Goal: Task Accomplishment & Management: Use online tool/utility

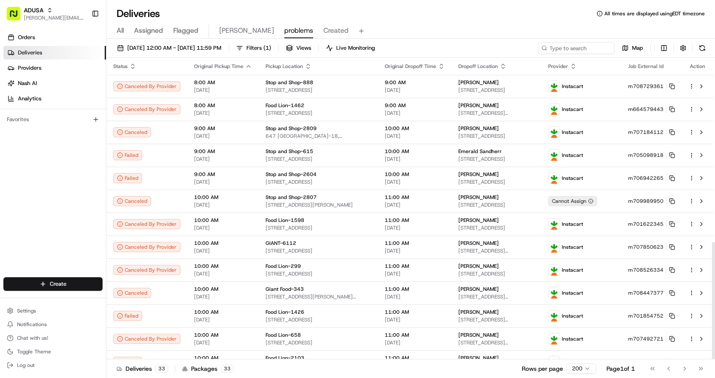
scroll to position [474, 0]
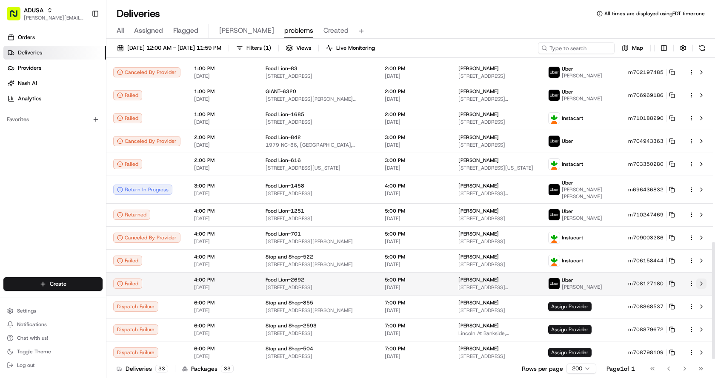
click at [700, 279] on button at bounding box center [701, 284] width 10 height 10
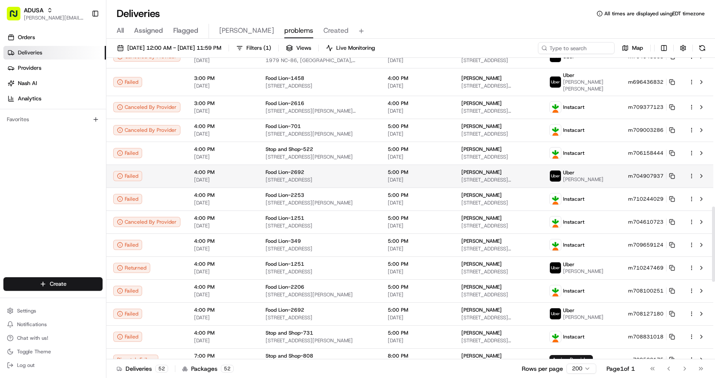
scroll to position [578, 0]
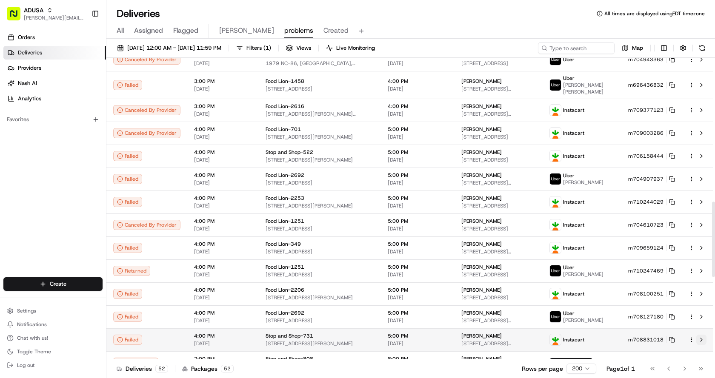
click at [700, 335] on button at bounding box center [701, 340] width 10 height 10
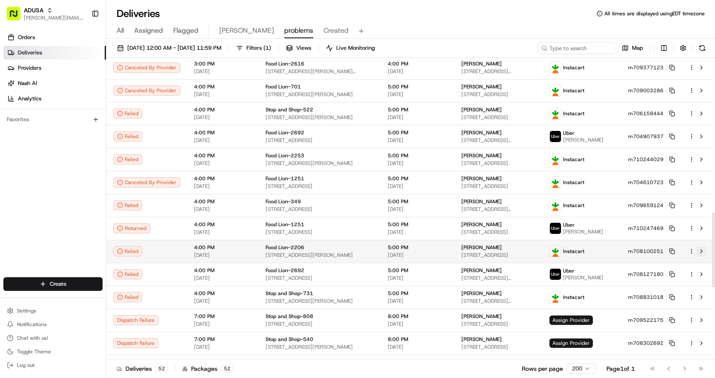
click at [703, 247] on button at bounding box center [701, 251] width 10 height 10
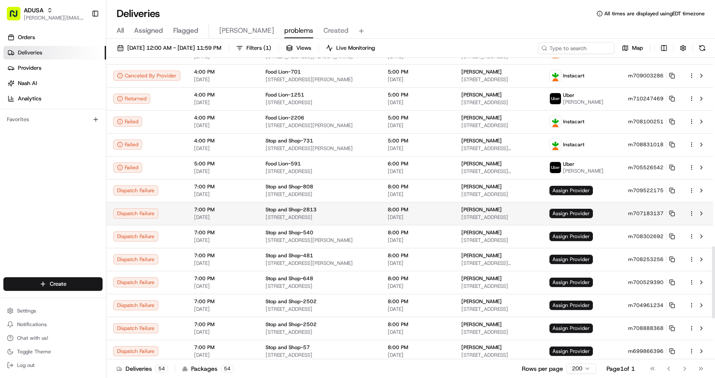
scroll to position [786, 0]
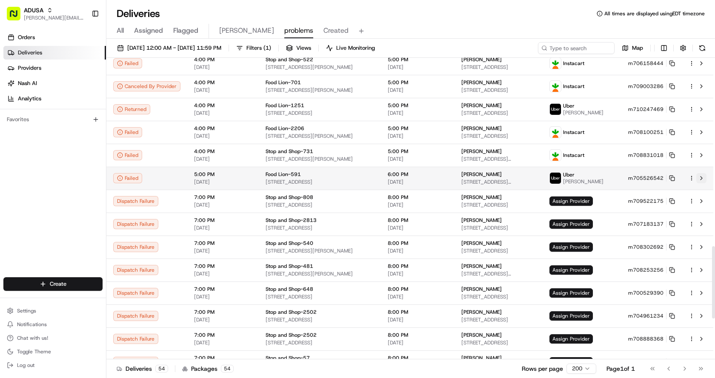
click at [701, 173] on button at bounding box center [701, 178] width 10 height 10
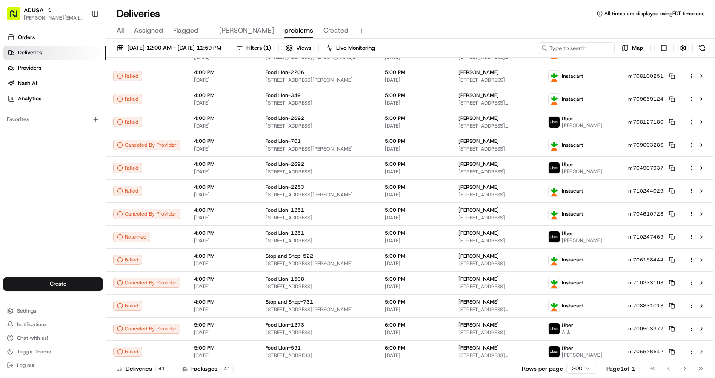
scroll to position [657, 0]
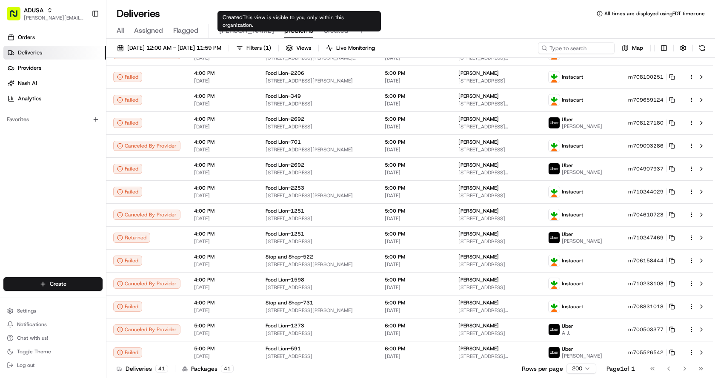
click at [323, 31] on span "Created" at bounding box center [335, 31] width 25 height 10
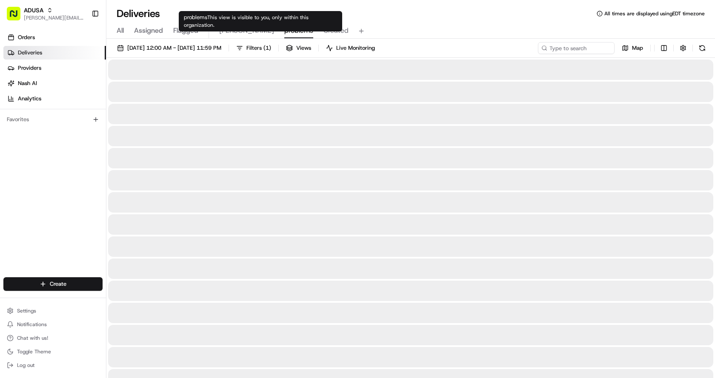
click at [284, 31] on span "problems" at bounding box center [298, 31] width 29 height 10
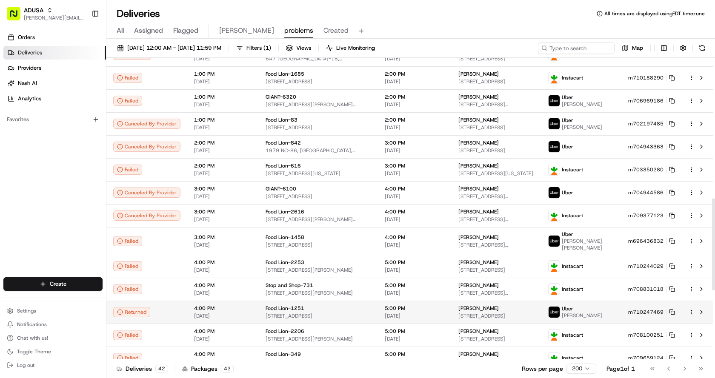
scroll to position [685, 0]
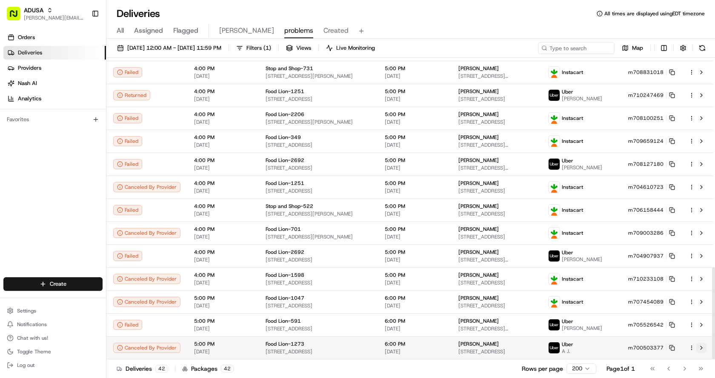
click at [704, 346] on button at bounding box center [701, 348] width 10 height 10
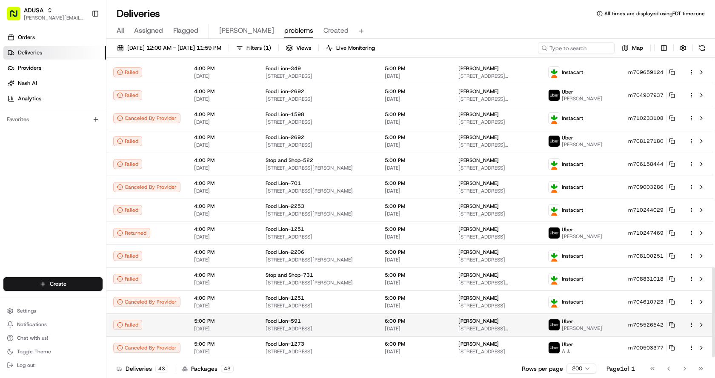
scroll to position [708, 0]
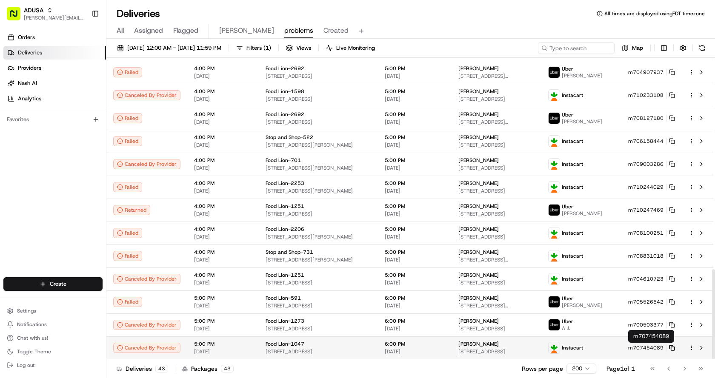
click at [674, 349] on icon at bounding box center [672, 348] width 6 height 6
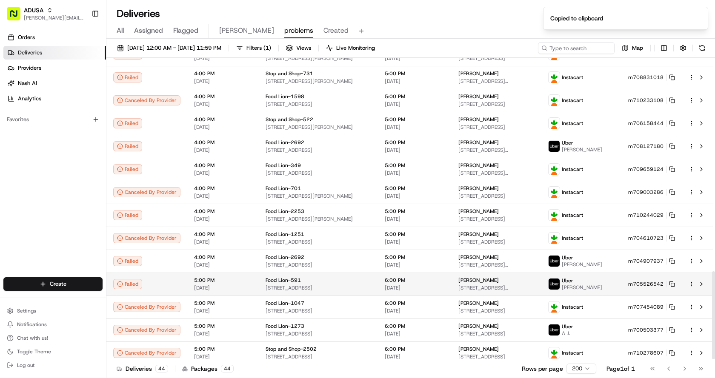
scroll to position [731, 0]
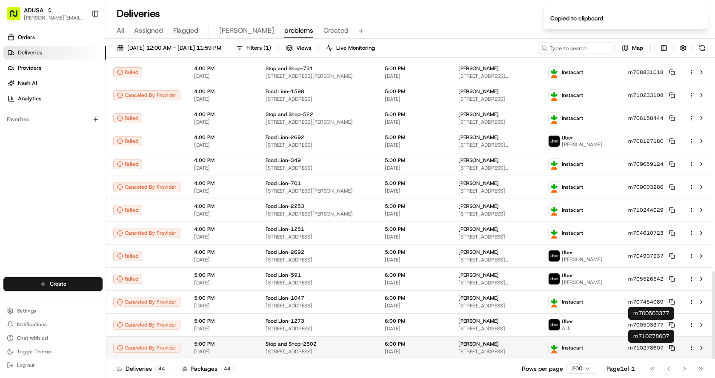
click at [671, 349] on rect at bounding box center [672, 348] width 3 height 3
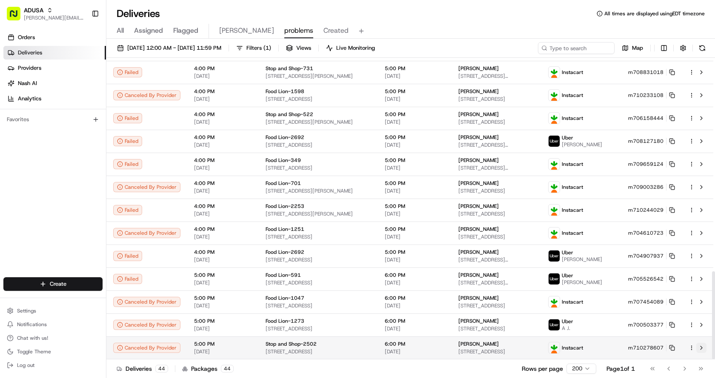
drag, startPoint x: 670, startPoint y: 348, endPoint x: 703, endPoint y: 350, distance: 32.8
click at [670, 348] on icon at bounding box center [672, 348] width 6 height 6
click at [699, 348] on button at bounding box center [701, 348] width 10 height 10
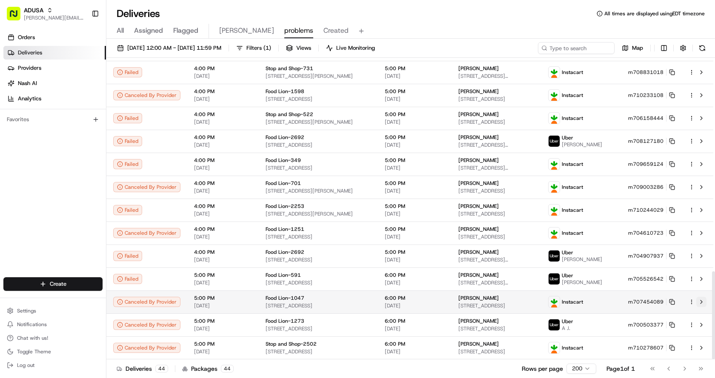
click at [701, 300] on button at bounding box center [701, 302] width 10 height 10
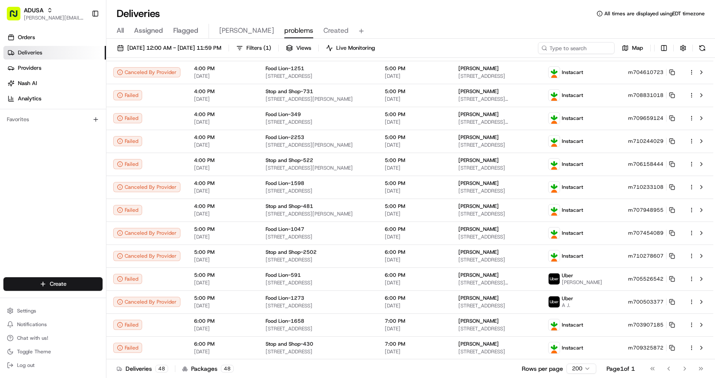
scroll to position [823, 0]
click at [445, 22] on div "All Assigned Flagged Chris problems Created" at bounding box center [410, 29] width 608 height 18
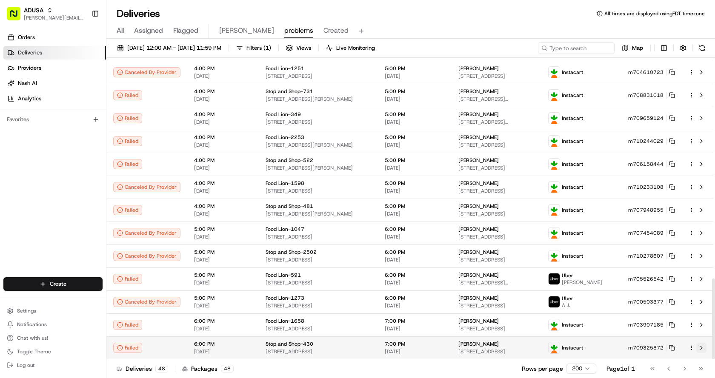
click at [702, 347] on button at bounding box center [701, 348] width 10 height 10
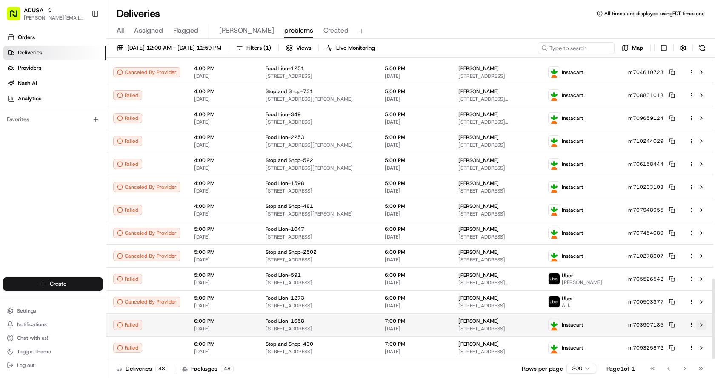
click at [700, 326] on button at bounding box center [701, 325] width 10 height 10
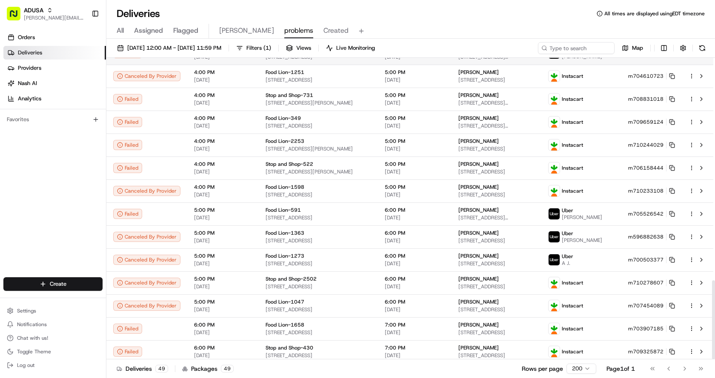
scroll to position [851, 0]
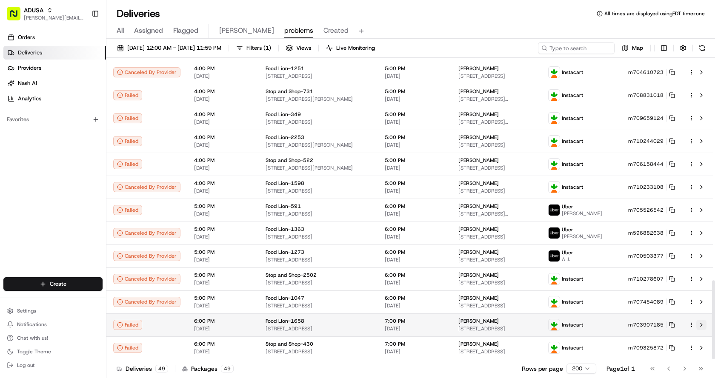
click at [702, 325] on button at bounding box center [701, 325] width 10 height 10
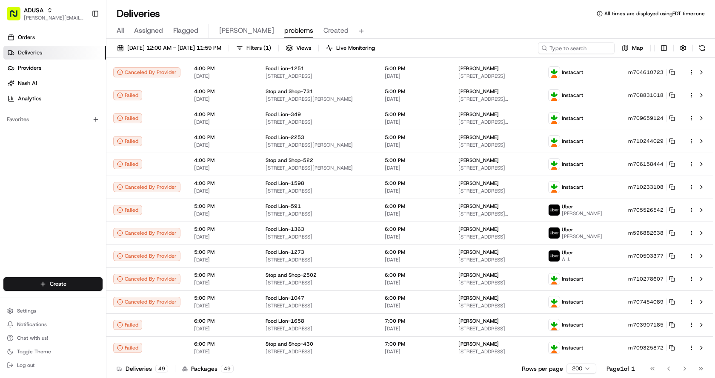
click at [422, 34] on div "All Assigned Flagged Chris problems Created" at bounding box center [410, 31] width 608 height 15
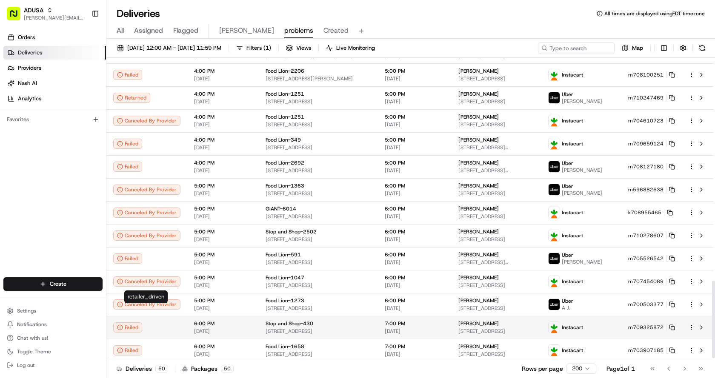
scroll to position [874, 0]
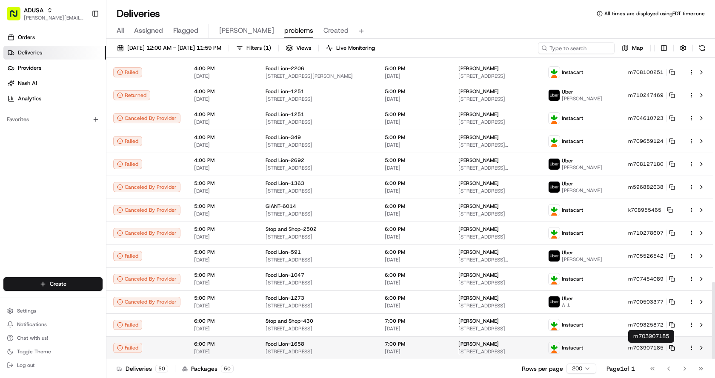
click at [671, 347] on rect at bounding box center [672, 348] width 3 height 3
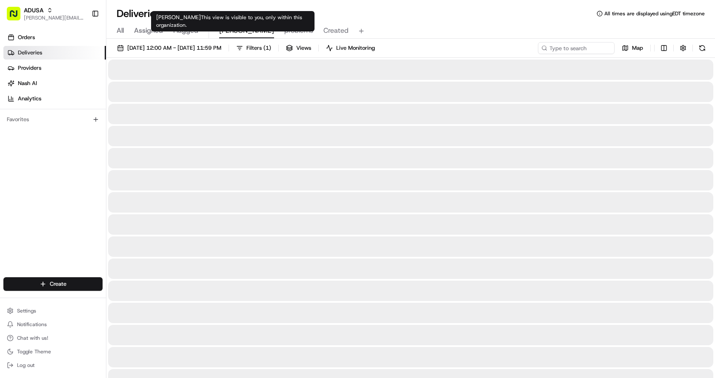
click at [228, 35] on span "Chris" at bounding box center [246, 31] width 55 height 10
click at [284, 31] on span "problems" at bounding box center [298, 31] width 29 height 10
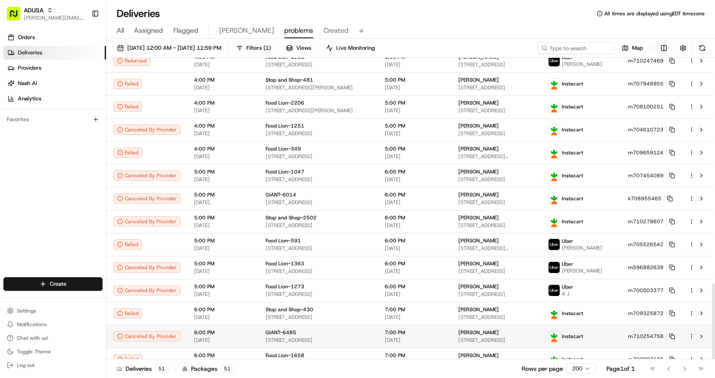
scroll to position [897, 0]
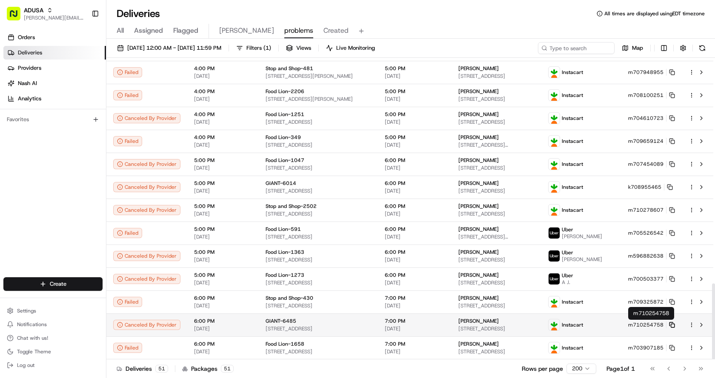
click at [674, 325] on icon at bounding box center [672, 325] width 6 height 6
click at [700, 324] on button at bounding box center [701, 325] width 10 height 10
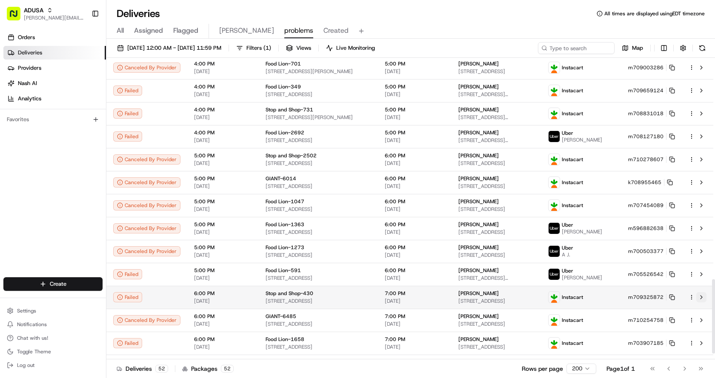
click at [700, 300] on button at bounding box center [701, 297] width 10 height 10
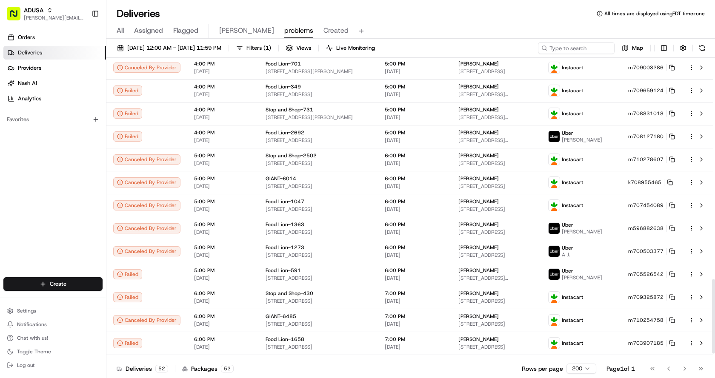
click at [323, 31] on span "Created" at bounding box center [335, 31] width 25 height 10
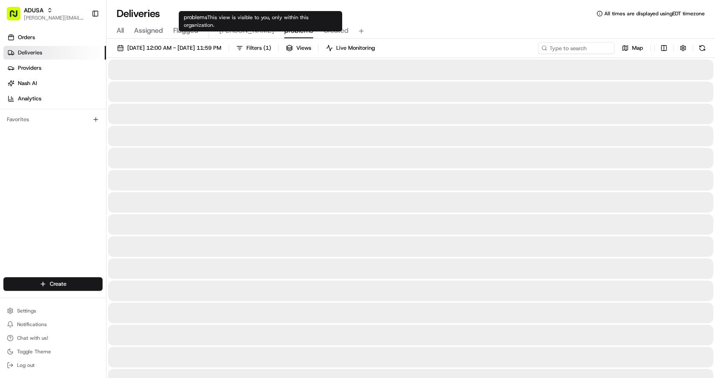
click at [284, 27] on span "problems" at bounding box center [298, 31] width 29 height 10
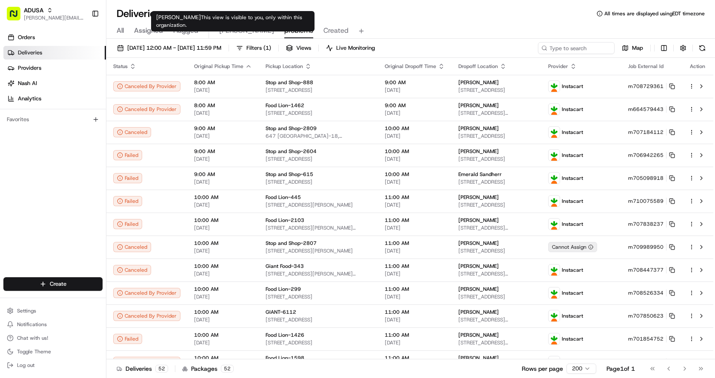
click at [230, 32] on span "Chris" at bounding box center [246, 31] width 55 height 10
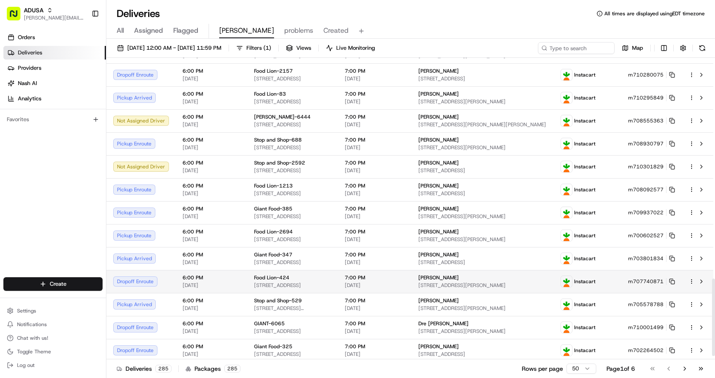
scroll to position [871, 0]
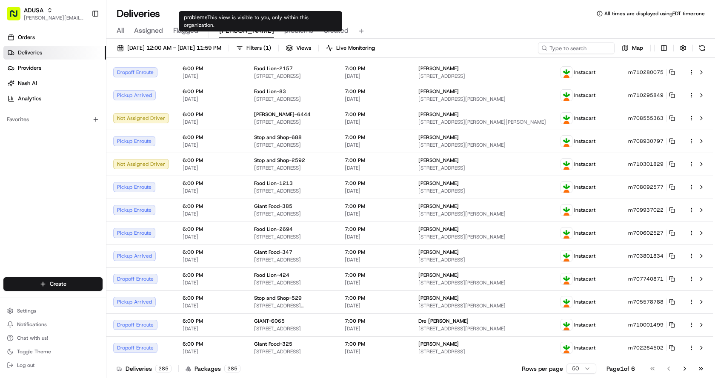
click at [284, 30] on span "problems" at bounding box center [298, 31] width 29 height 10
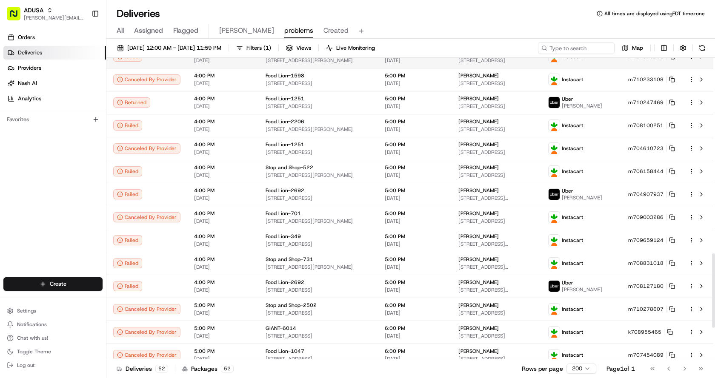
scroll to position [707, 0]
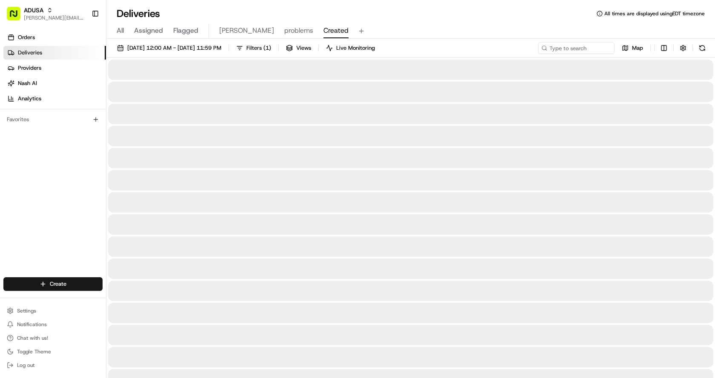
click at [323, 25] on button "Created" at bounding box center [335, 31] width 25 height 14
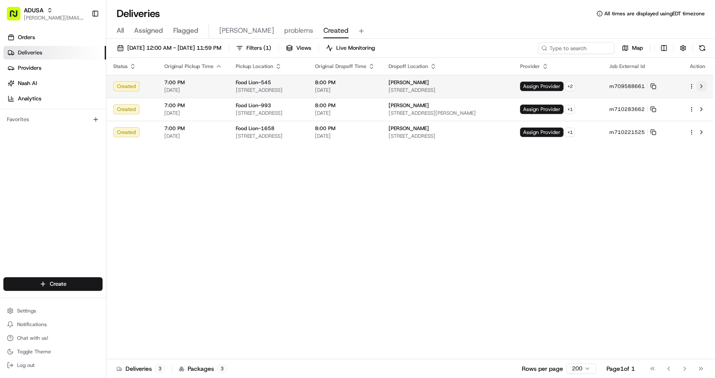
click at [700, 86] on button at bounding box center [701, 86] width 10 height 10
click at [338, 13] on div "Deliveries All times are displayed using EDT timezone" at bounding box center [410, 14] width 608 height 14
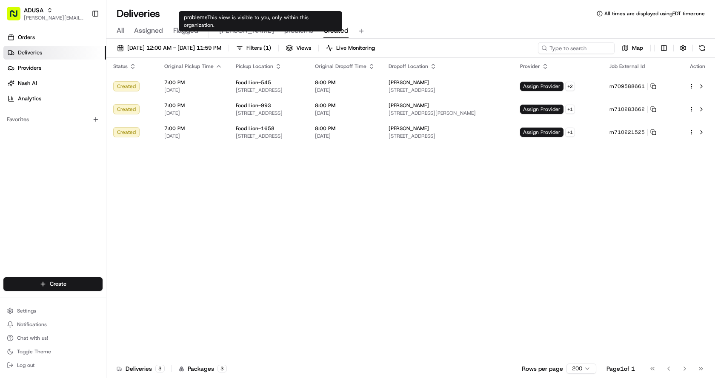
click at [284, 30] on span "problems" at bounding box center [298, 31] width 29 height 10
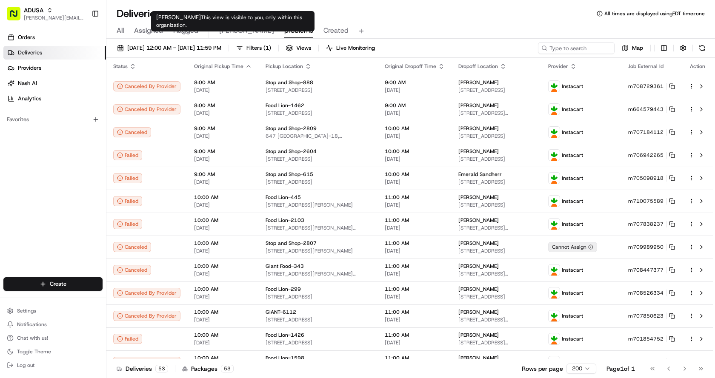
click at [234, 29] on span "Chris" at bounding box center [246, 31] width 55 height 10
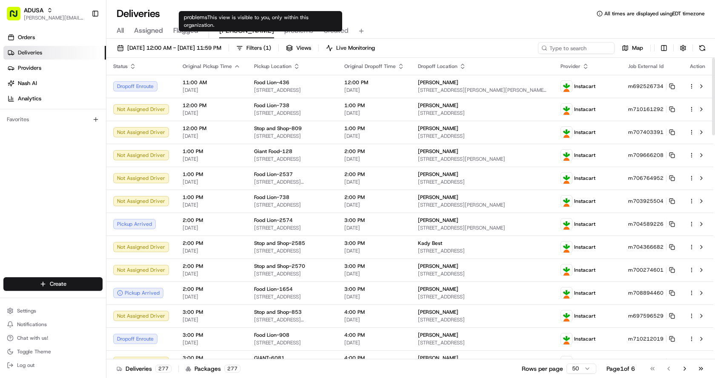
click at [284, 34] on span "problems" at bounding box center [298, 31] width 29 height 10
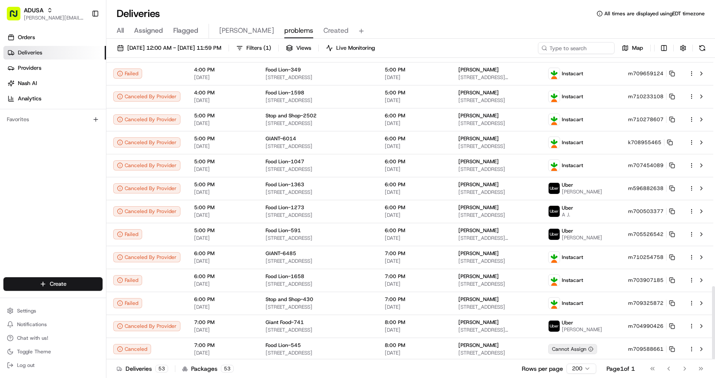
scroll to position [942, 0]
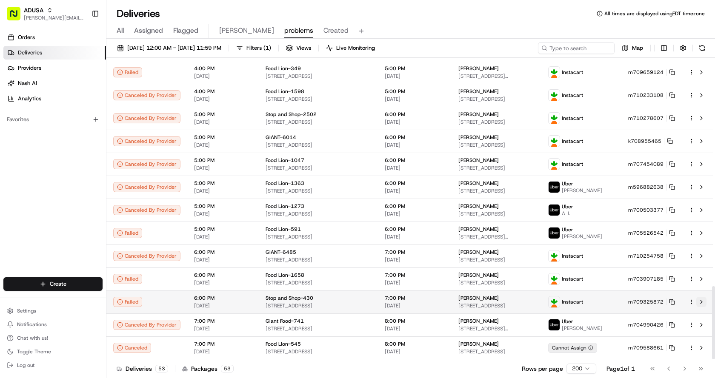
click at [702, 302] on button at bounding box center [701, 302] width 10 height 10
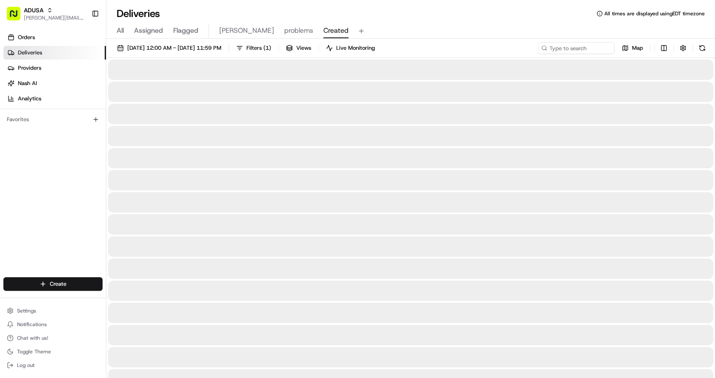
click at [323, 34] on span "Created" at bounding box center [335, 31] width 25 height 10
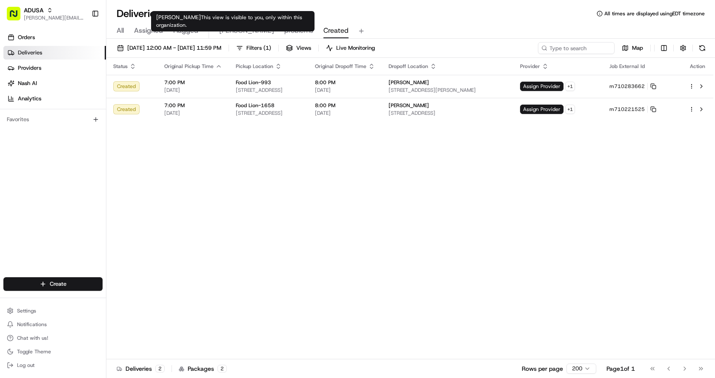
click at [284, 31] on span "problems" at bounding box center [298, 31] width 29 height 10
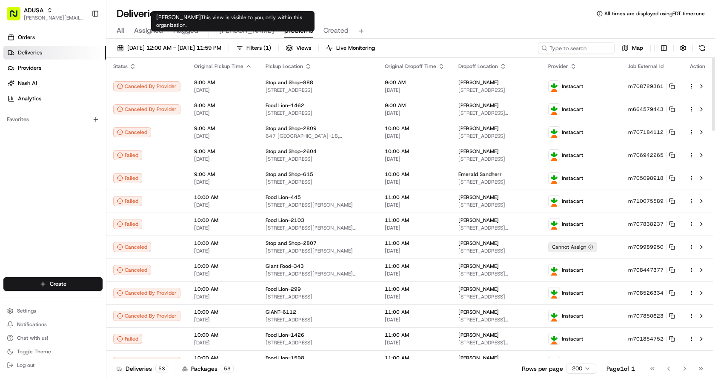
click at [223, 30] on span "Chris" at bounding box center [246, 31] width 55 height 10
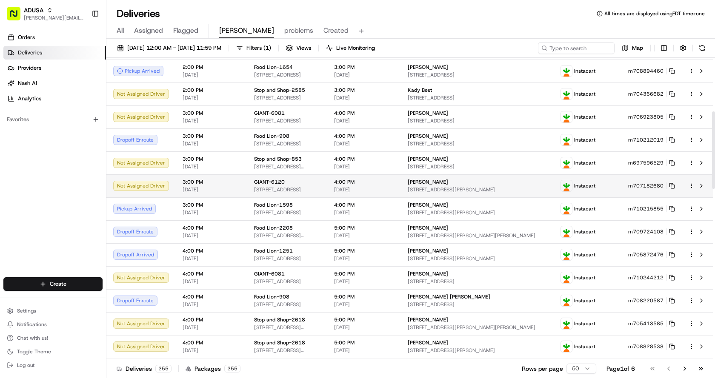
scroll to position [213, 0]
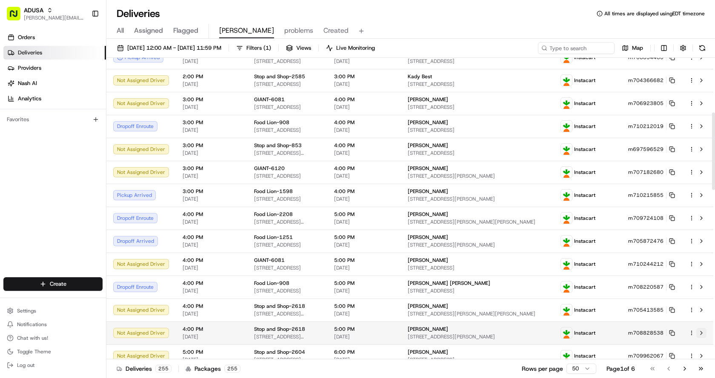
click at [699, 335] on button at bounding box center [701, 333] width 10 height 10
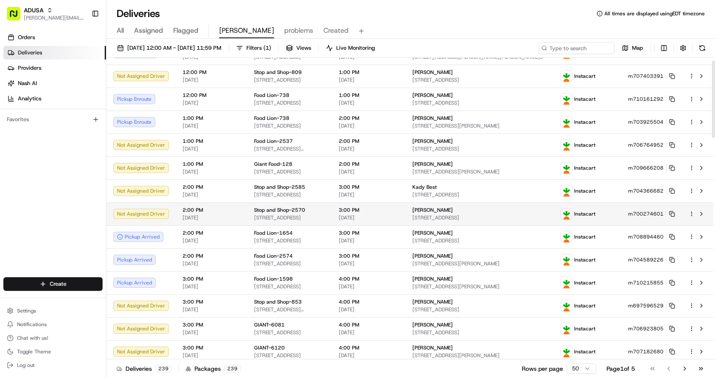
scroll to position [0, 0]
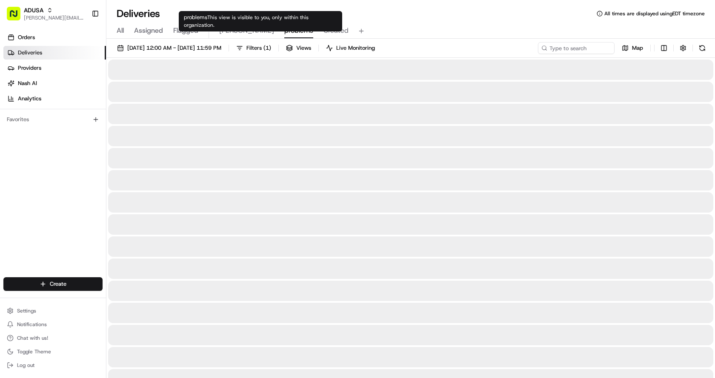
click at [284, 34] on span "problems" at bounding box center [298, 31] width 29 height 10
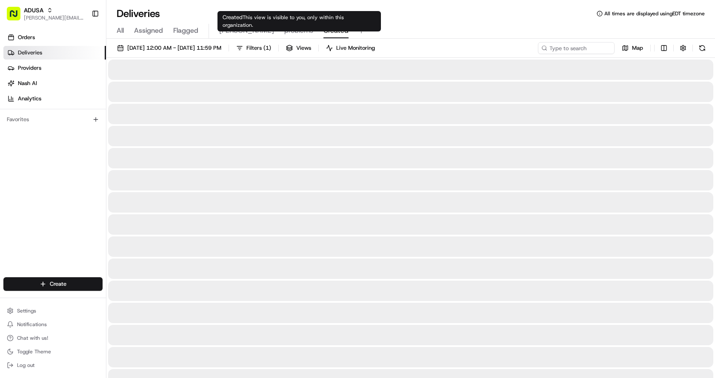
click at [323, 30] on span "Created" at bounding box center [335, 31] width 25 height 10
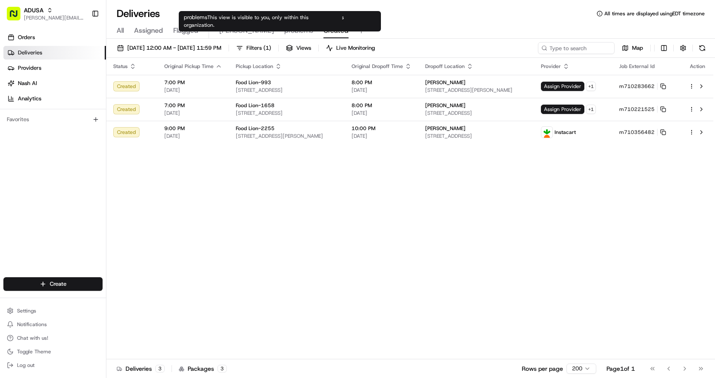
click at [284, 28] on span "problems" at bounding box center [298, 31] width 29 height 10
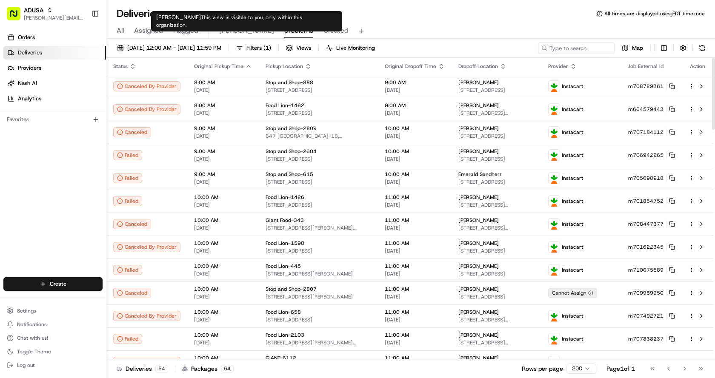
click at [228, 31] on span "Chris" at bounding box center [246, 31] width 55 height 10
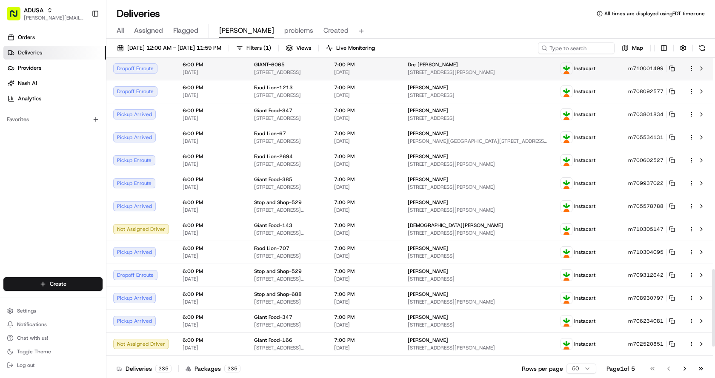
scroll to position [871, 0]
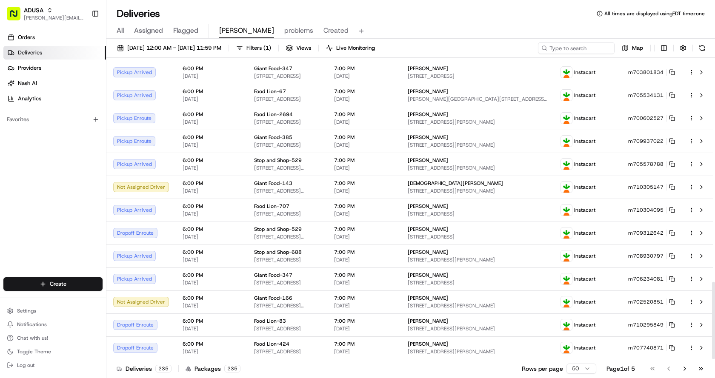
click at [511, 14] on div "Deliveries All times are displayed using EDT timezone" at bounding box center [410, 14] width 608 height 14
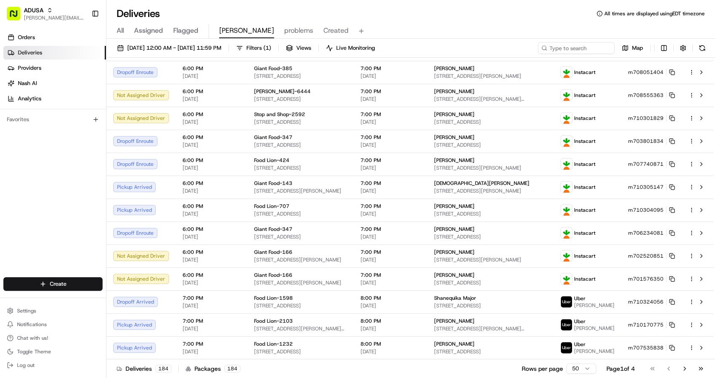
scroll to position [864, 0]
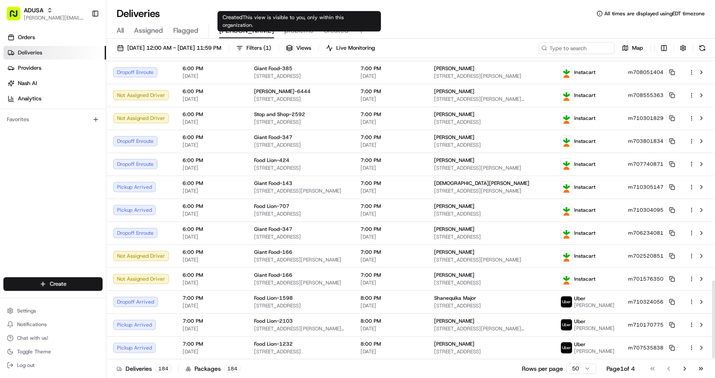
click at [323, 31] on span "Created" at bounding box center [335, 31] width 25 height 10
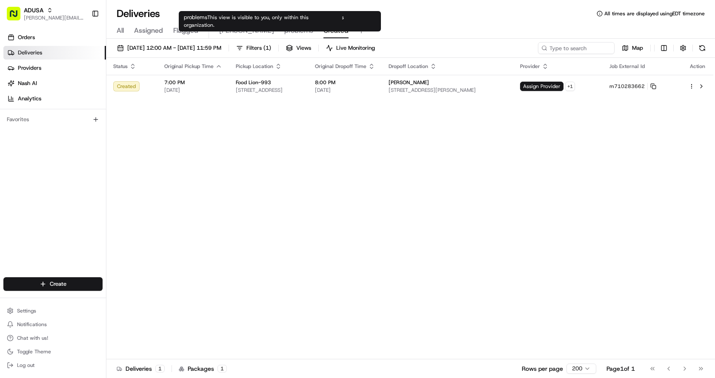
click at [284, 32] on span "problems" at bounding box center [298, 31] width 29 height 10
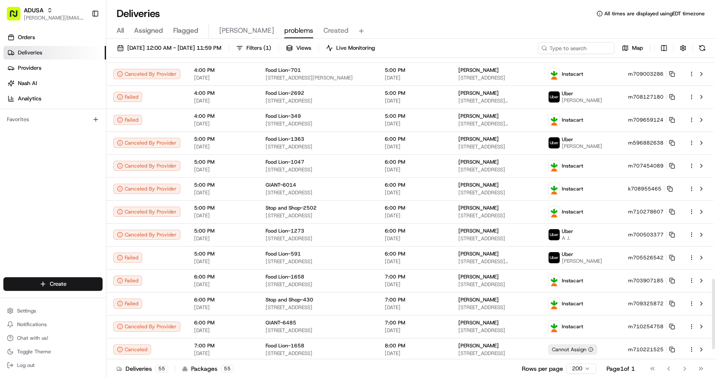
scroll to position [988, 0]
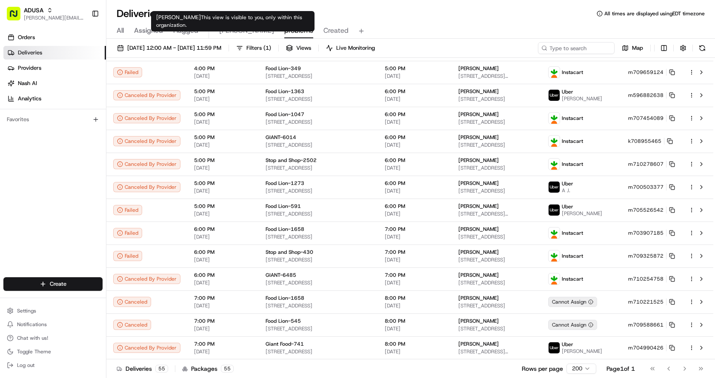
click at [225, 30] on span "Chris" at bounding box center [246, 31] width 55 height 10
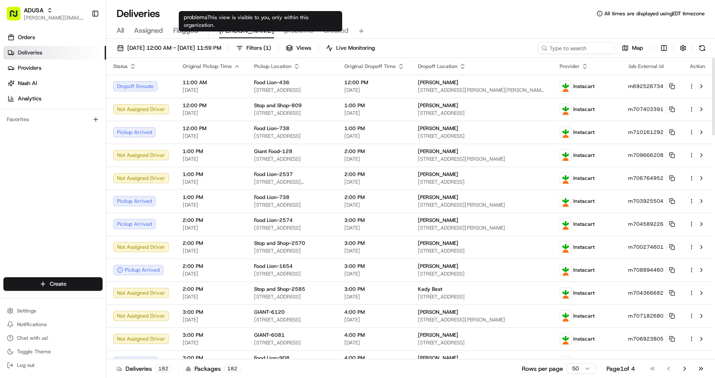
click at [284, 33] on span "problems" at bounding box center [298, 31] width 29 height 10
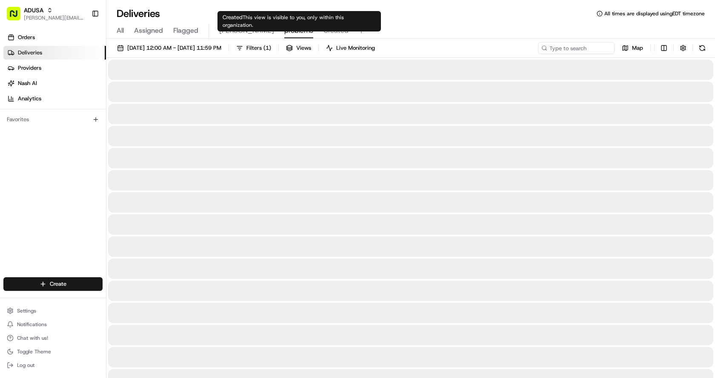
click at [323, 31] on span "Created" at bounding box center [335, 31] width 25 height 10
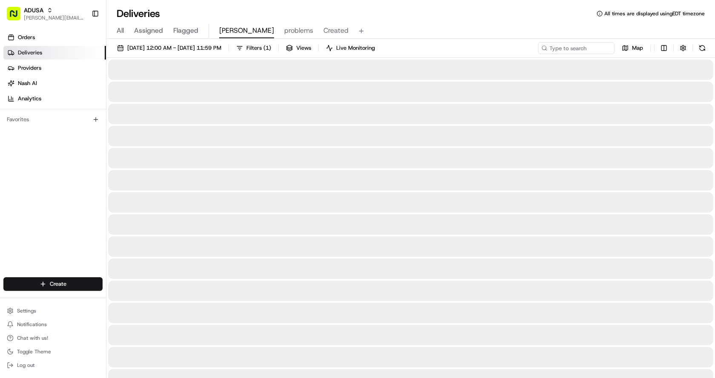
click at [228, 31] on span "Chris" at bounding box center [246, 31] width 55 height 10
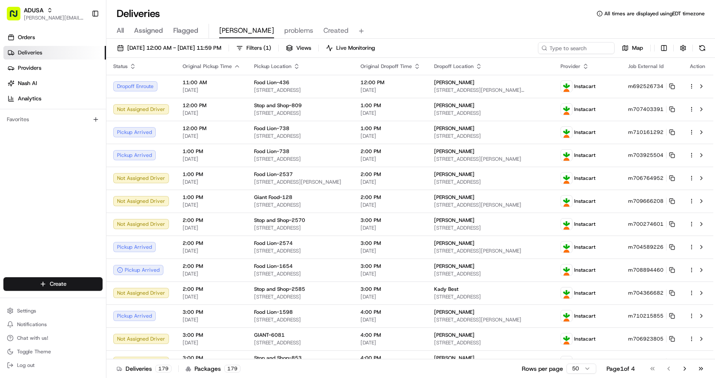
drag, startPoint x: 368, startPoint y: 26, endPoint x: 359, endPoint y: 14, distance: 15.2
click at [368, 26] on div "All Assigned Flagged Chris problems Created" at bounding box center [410, 31] width 608 height 15
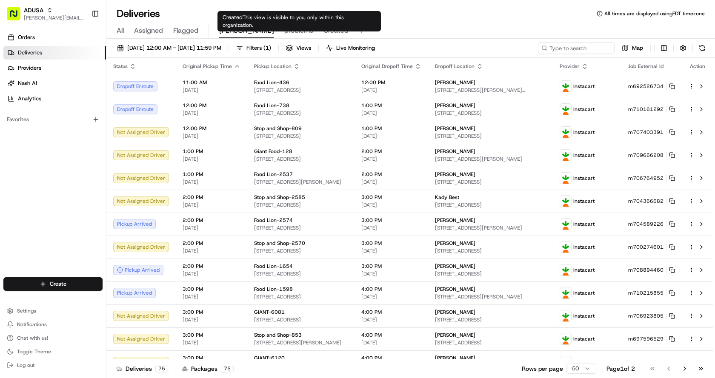
click at [323, 28] on span "Created" at bounding box center [335, 31] width 25 height 10
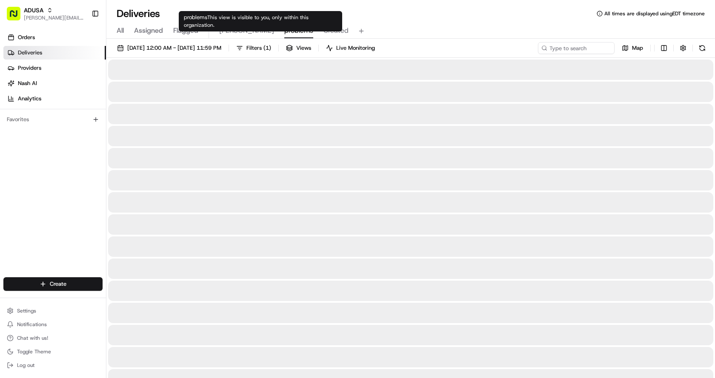
click at [284, 29] on span "problems" at bounding box center [298, 31] width 29 height 10
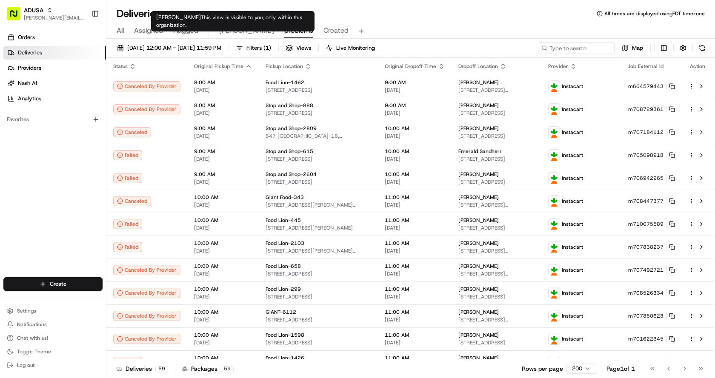
click at [226, 34] on span "Chris" at bounding box center [246, 31] width 55 height 10
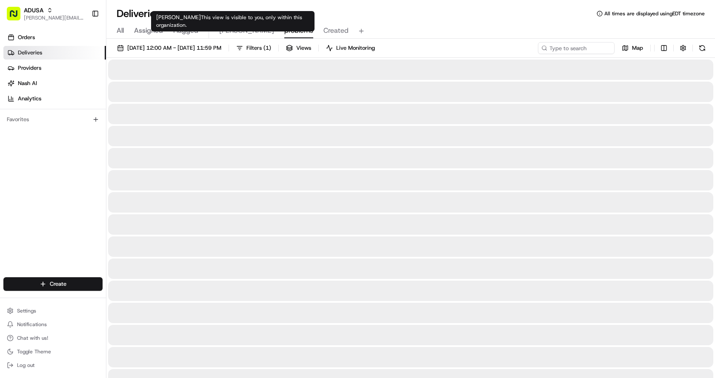
click at [284, 31] on span "problems" at bounding box center [298, 31] width 29 height 10
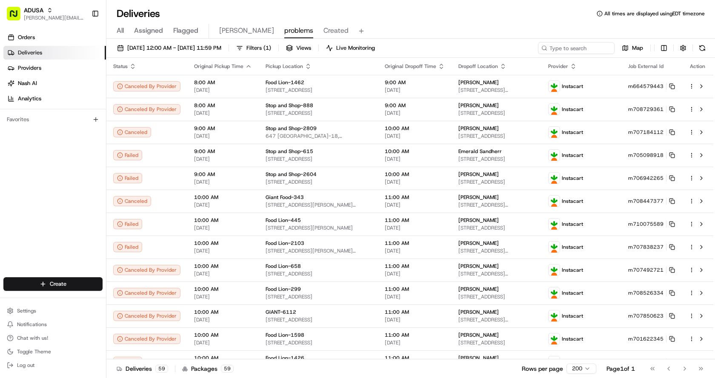
click at [387, 10] on div "Deliveries All times are displayed using EDT timezone All Assigned Flagged Chri…" at bounding box center [410, 189] width 608 height 378
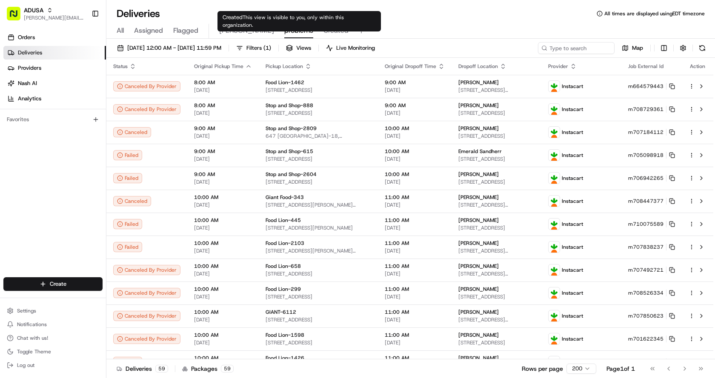
click at [323, 30] on span "Created" at bounding box center [335, 31] width 25 height 10
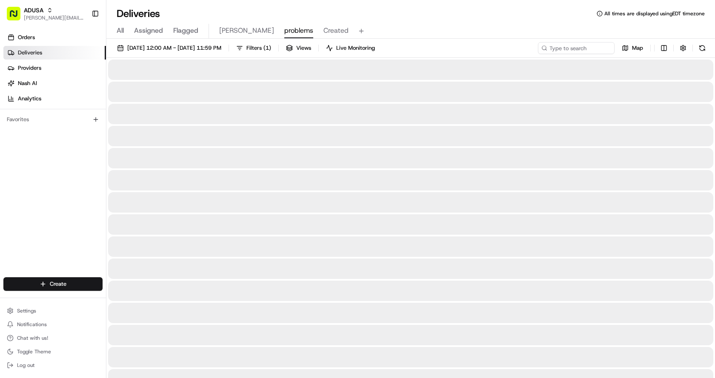
click at [284, 33] on span "problems" at bounding box center [298, 31] width 29 height 10
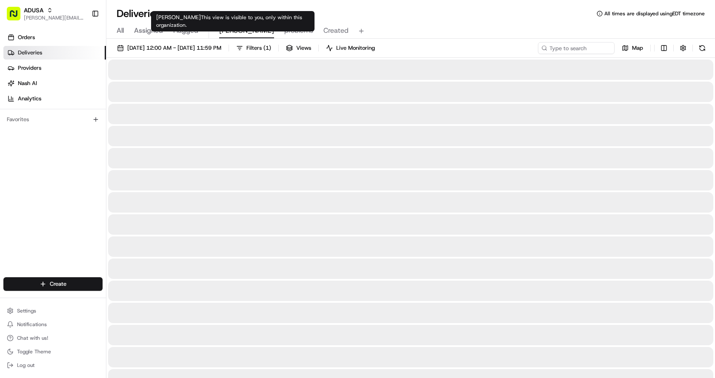
click at [231, 31] on span "Chris" at bounding box center [246, 31] width 55 height 10
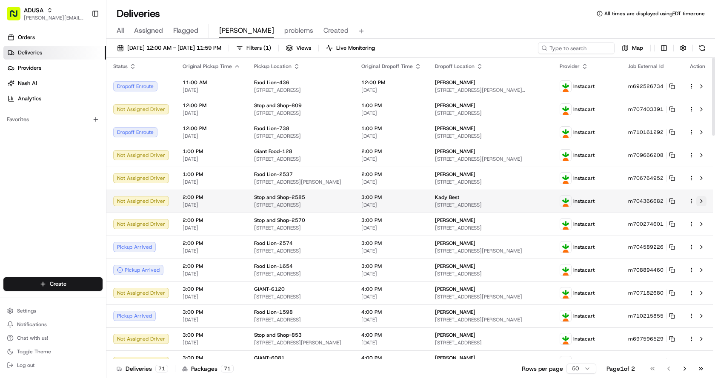
click at [701, 201] on button at bounding box center [701, 201] width 10 height 10
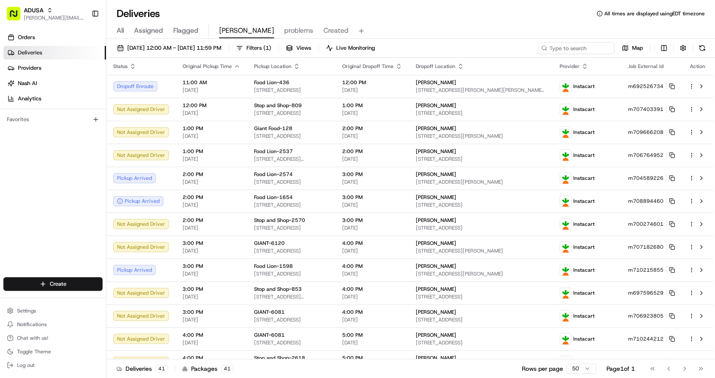
click at [323, 31] on span "Created" at bounding box center [335, 31] width 25 height 10
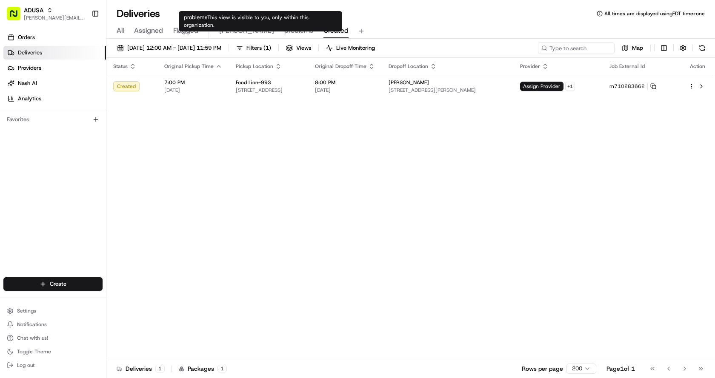
click at [284, 34] on span "problems" at bounding box center [298, 31] width 29 height 10
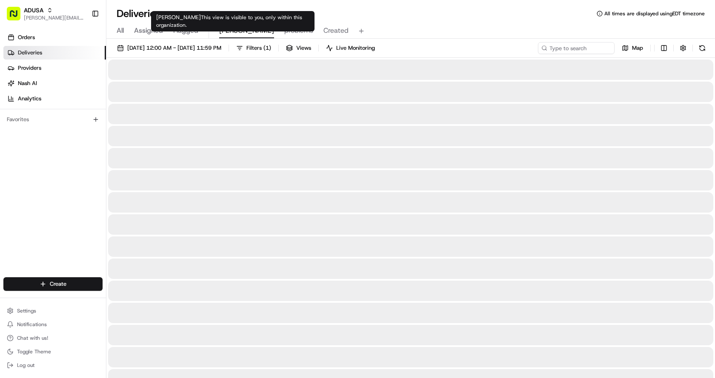
click at [225, 29] on span "Chris" at bounding box center [246, 31] width 55 height 10
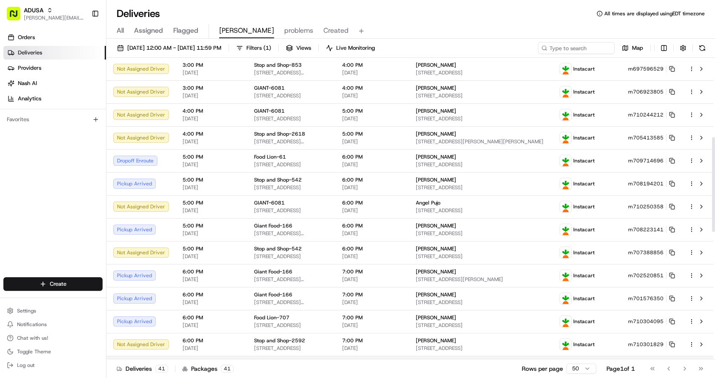
scroll to position [255, 0]
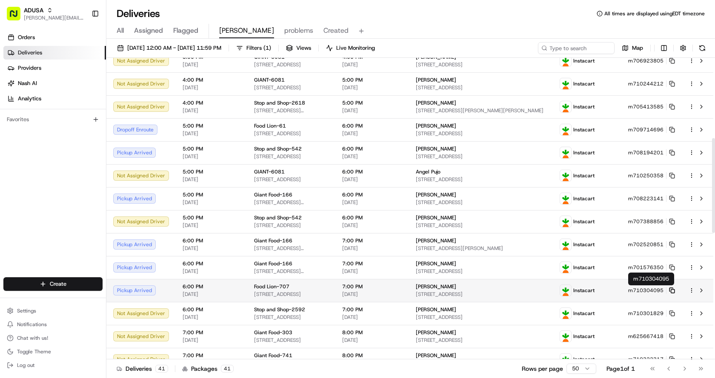
click at [674, 291] on icon at bounding box center [672, 291] width 6 height 6
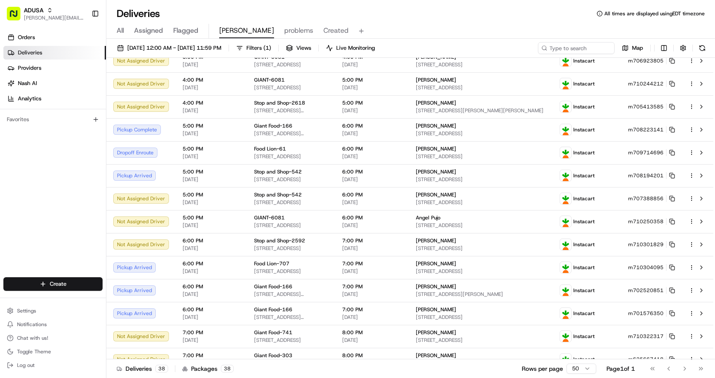
click at [444, 24] on div "All Assigned Flagged Chris problems Created" at bounding box center [410, 29] width 608 height 18
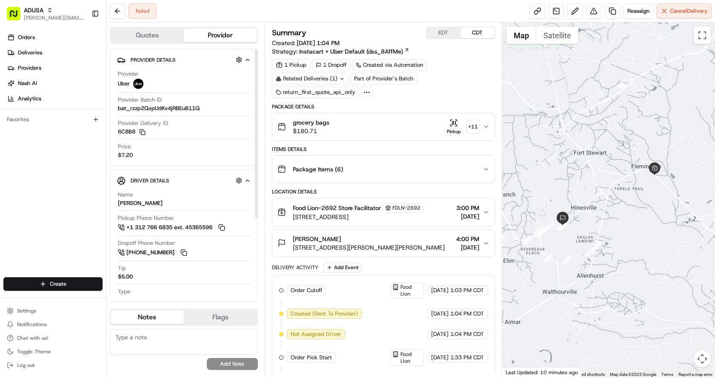
click at [143, 344] on textarea at bounding box center [184, 342] width 148 height 26
type textarea "D"
click at [233, 338] on textarea "Driver completed completed the order" at bounding box center [184, 342] width 148 height 26
type textarea "Driver completed order but was having an issue with the app"
click at [228, 365] on button "Add Note" at bounding box center [232, 364] width 51 height 12
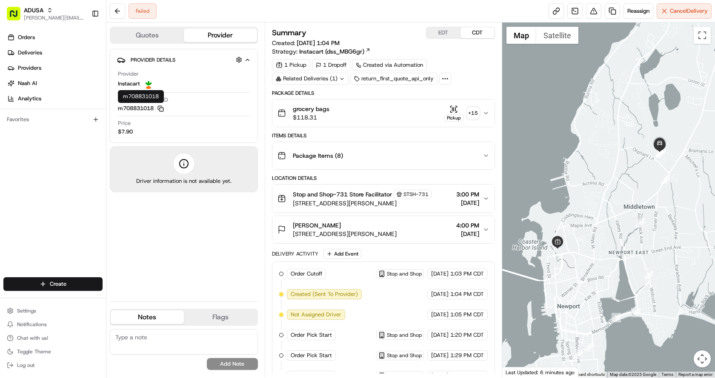
click at [163, 108] on icon "button" at bounding box center [160, 109] width 6 height 6
click at [143, 338] on textarea at bounding box center [184, 342] width 148 height 26
type textarea "IC cancelled stated it was a duplicate order"
click at [238, 360] on button "Add Note" at bounding box center [232, 364] width 51 height 12
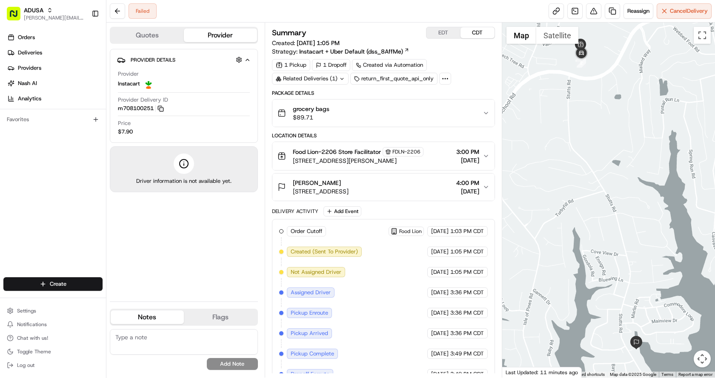
click at [160, 109] on icon "button" at bounding box center [160, 109] width 6 height 6
click at [443, 109] on div "grocery bags $89.71" at bounding box center [379, 113] width 205 height 17
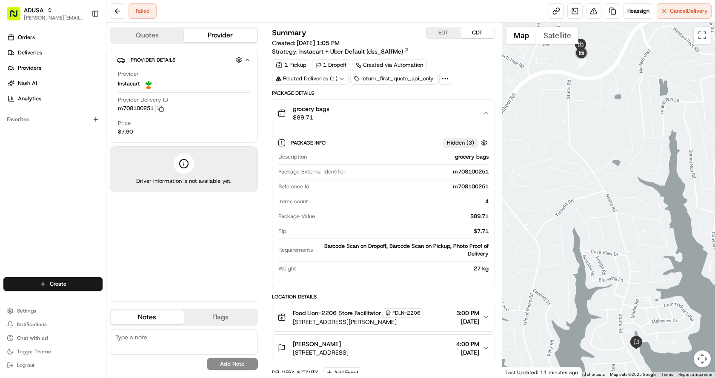
click at [475, 117] on div "grocery bags $89.71" at bounding box center [379, 113] width 205 height 17
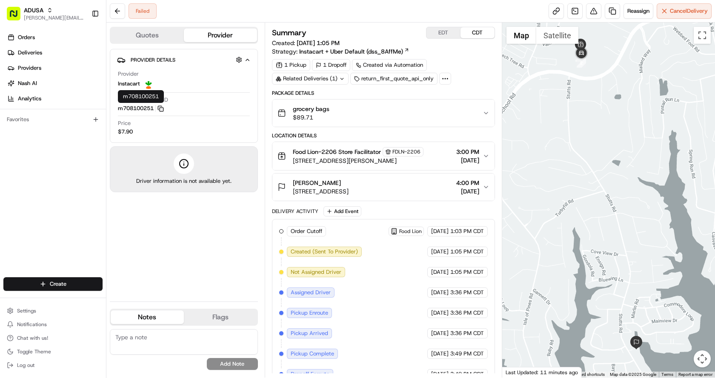
click at [163, 108] on rect "button" at bounding box center [162, 110] width 4 height 4
click at [119, 337] on textarea at bounding box center [184, 342] width 148 height 26
type textarea "Cancelled by IC Drive"
click at [194, 337] on textarea "Cancelled by IC Drive" at bounding box center [184, 342] width 148 height 26
click at [237, 362] on button "Add Note" at bounding box center [232, 364] width 51 height 12
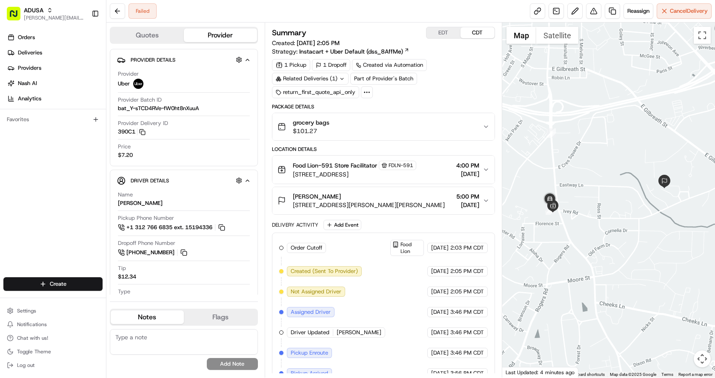
click at [140, 333] on textarea at bounding box center [184, 342] width 148 height 26
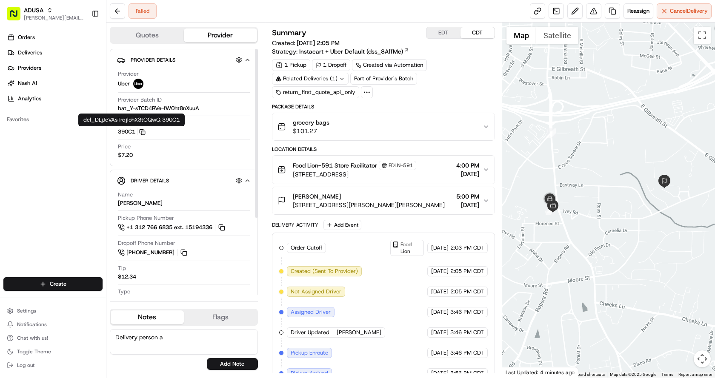
click at [141, 131] on icon "button" at bounding box center [142, 132] width 6 height 6
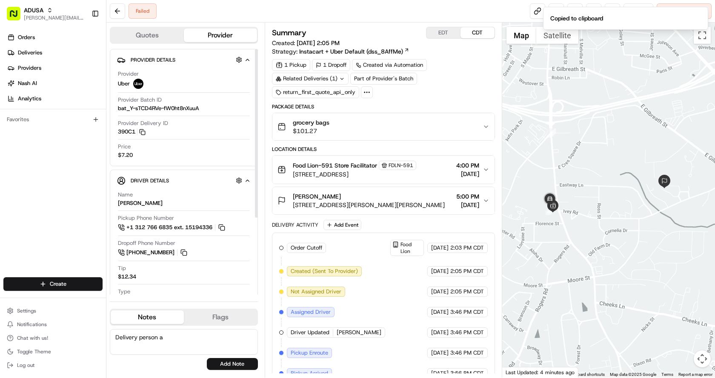
click at [180, 337] on textarea "Delivery person a" at bounding box center [184, 342] width 148 height 26
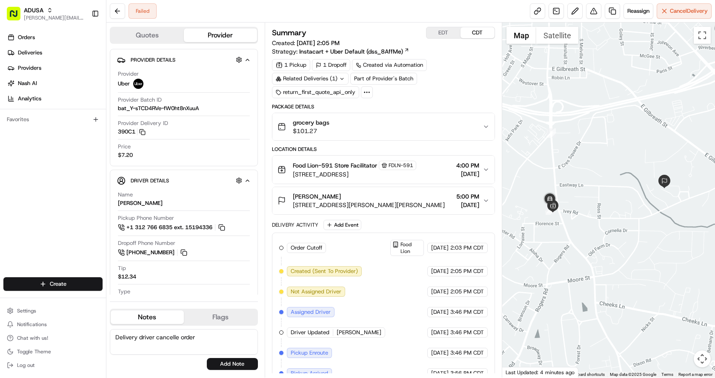
click at [175, 340] on textarea "Delivery driver cancelle order" at bounding box center [184, 342] width 148 height 26
click at [176, 339] on textarea "Delivery driver cancelle order" at bounding box center [184, 342] width 148 height 26
click at [179, 337] on textarea "Delivery driver cancelle order" at bounding box center [184, 342] width 148 height 26
click at [205, 348] on textarea "Delivery driver cancelled order" at bounding box center [184, 342] width 148 height 26
click at [207, 339] on textarea "Delivery driver cancelled order" at bounding box center [184, 342] width 148 height 26
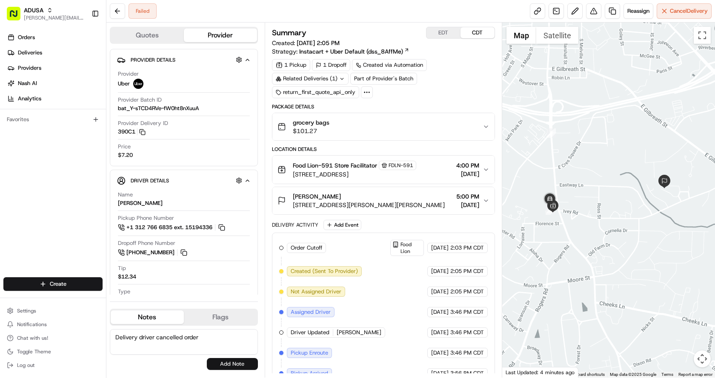
type textarea "Delivery driver cancelled order"
click at [222, 364] on button "Add Note" at bounding box center [232, 364] width 51 height 12
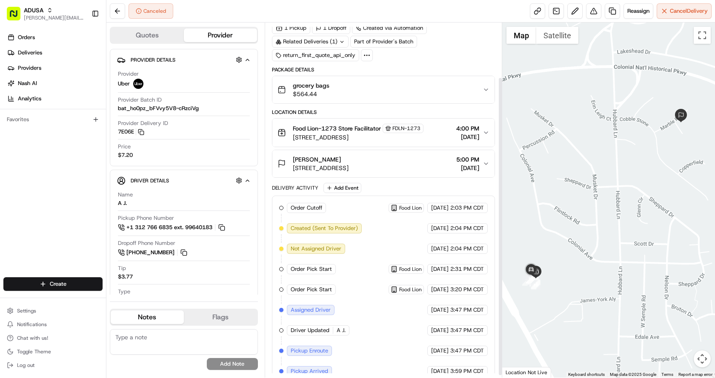
scroll to position [68, 0]
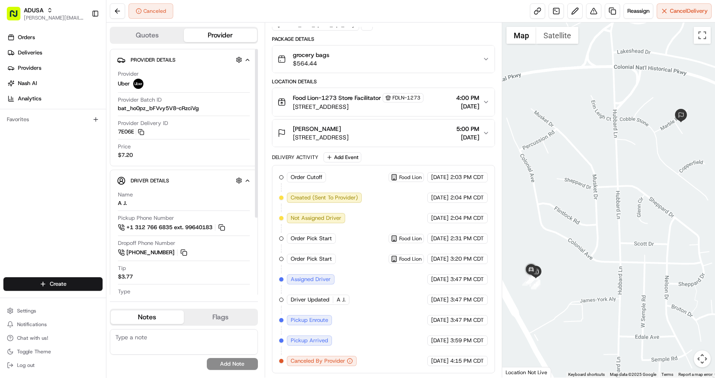
click at [199, 340] on textarea at bounding box center [184, 342] width 148 height 26
click at [161, 338] on textarea at bounding box center [184, 342] width 148 height 26
type textarea "Driver"
drag, startPoint x: 134, startPoint y: 335, endPoint x: 105, endPoint y: 339, distance: 29.6
click at [105, 339] on div "ADUSA christina.harper@adusa.com Toggle Sidebar Orders Deliveries Providers Nas…" at bounding box center [357, 189] width 715 height 378
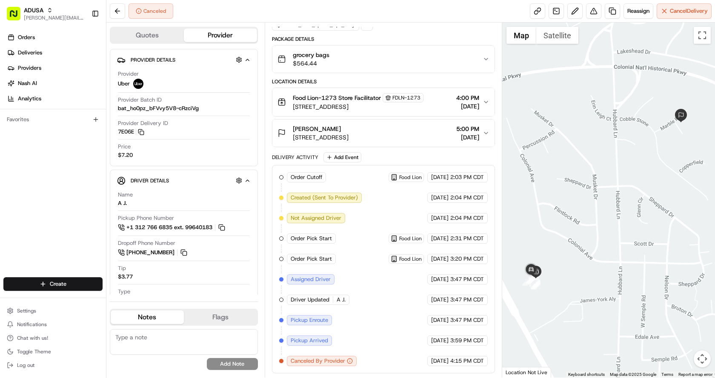
type textarea "D"
type textarea "Order was cancelled due to delay in the system. was trying to find a driver"
click at [240, 364] on button "Add Note" at bounding box center [232, 364] width 51 height 12
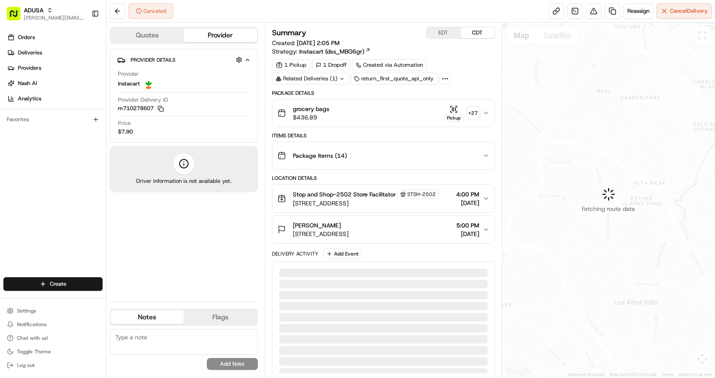
click at [157, 340] on textarea at bounding box center [184, 342] width 148 height 26
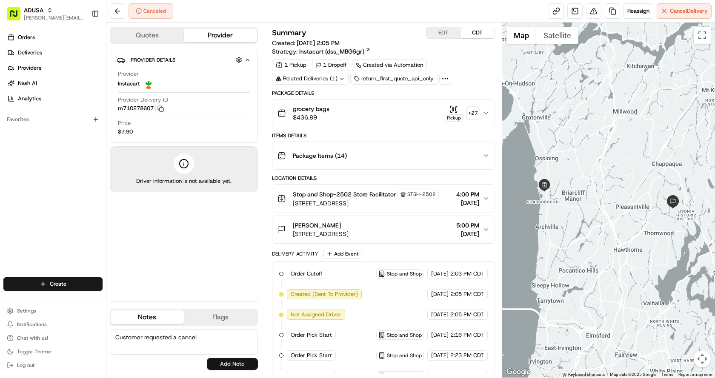
type textarea "Customer requested a cancel"
click at [240, 361] on button "Add Note" at bounding box center [232, 364] width 51 height 12
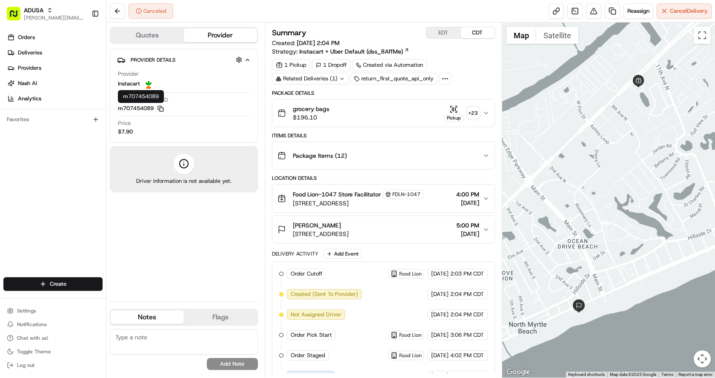
click at [164, 106] on icon "button" at bounding box center [160, 109] width 6 height 6
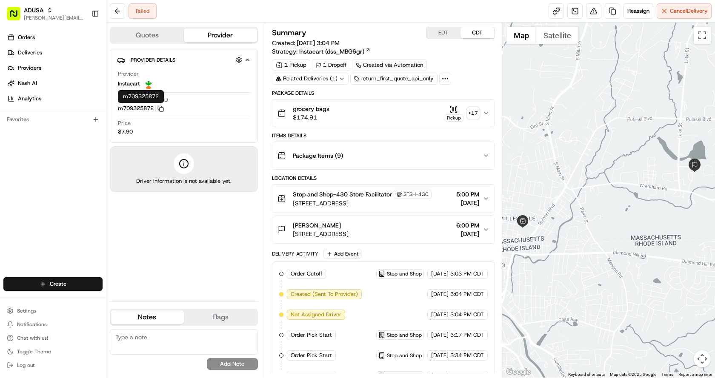
click at [162, 106] on icon "button" at bounding box center [160, 108] width 4 height 4
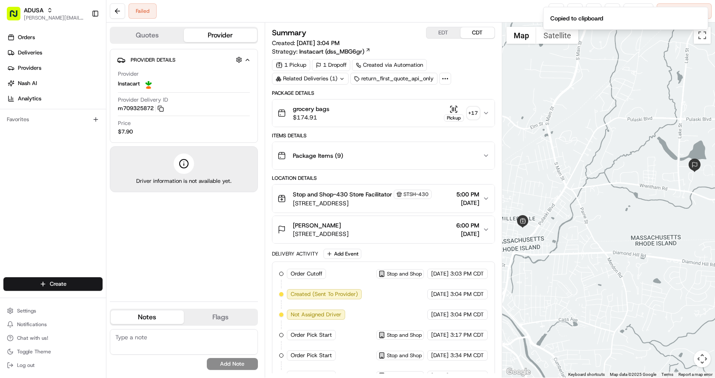
click at [184, 341] on textarea at bounding box center [184, 342] width 148 height 26
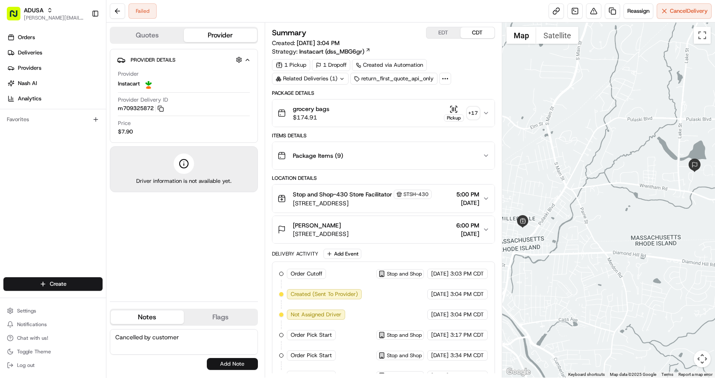
type textarea "Cancelled by customer"
click at [234, 366] on button "Add Note" at bounding box center [232, 364] width 51 height 12
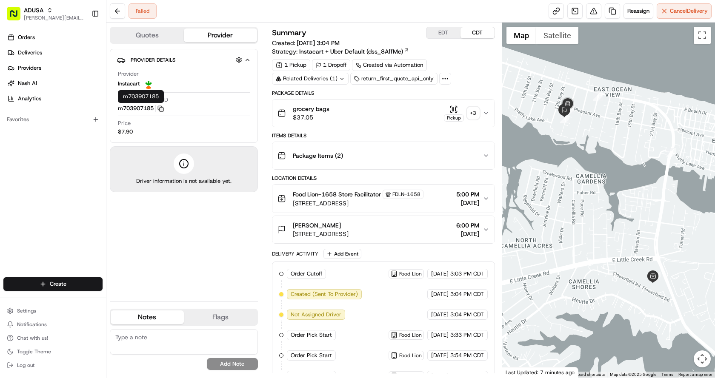
click at [163, 109] on icon "button" at bounding box center [160, 109] width 6 height 6
drag, startPoint x: 372, startPoint y: 26, endPoint x: 377, endPoint y: 10, distance: 17.2
click at [372, 27] on div "Summary EDT CDT Created: 08/24/2025 3:04 PM Strategy: Instacart + Uber Default …" at bounding box center [383, 200] width 237 height 355
click at [163, 110] on rect "button" at bounding box center [162, 110] width 4 height 4
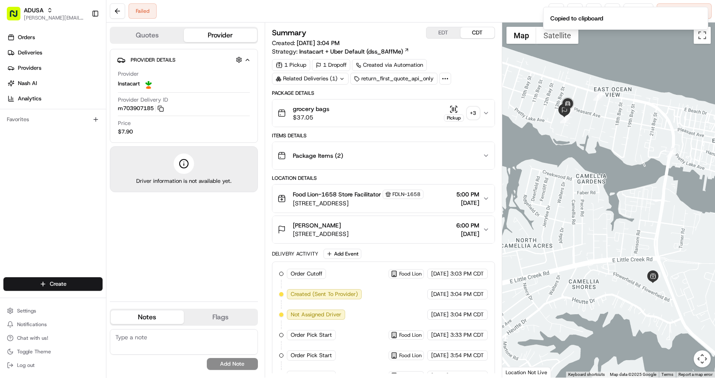
drag, startPoint x: 148, startPoint y: 343, endPoint x: 155, endPoint y: 335, distance: 10.2
click at [148, 343] on textarea at bounding box center [184, 342] width 148 height 26
click at [164, 110] on icon "button" at bounding box center [160, 109] width 6 height 6
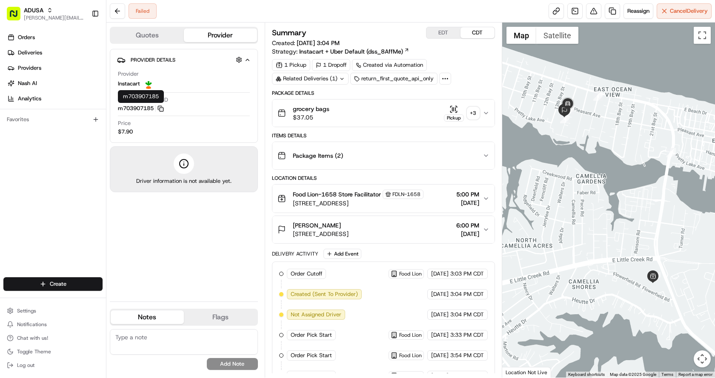
click at [163, 110] on icon "button" at bounding box center [160, 109] width 6 height 6
click at [161, 109] on rect "button" at bounding box center [162, 110] width 4 height 4
click at [348, 17] on div "Failed Reassign Cancel Delivery" at bounding box center [410, 11] width 608 height 23
click at [154, 347] on textarea at bounding box center [184, 342] width 148 height 26
click at [245, 339] on textarea "IC driver cancelled order unable to complete" at bounding box center [184, 342] width 148 height 26
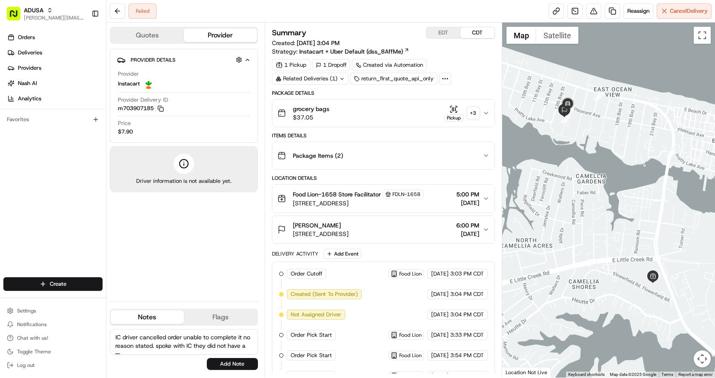
scroll to position [4, 0]
type textarea "IC driver cancelled order unable to complete it no reason stated. spoke with IC…"
click at [232, 365] on button "Add Note" at bounding box center [232, 364] width 51 height 12
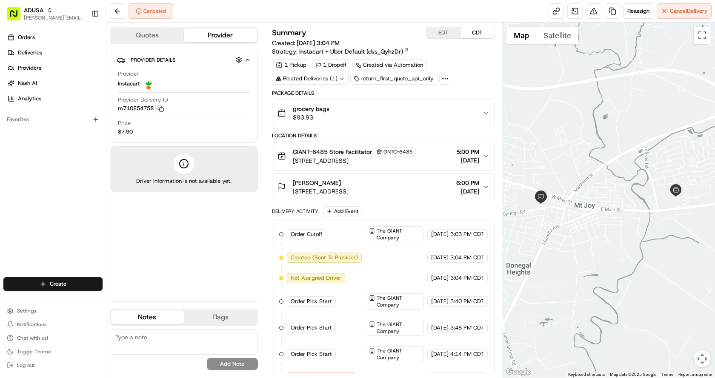
click at [139, 340] on textarea at bounding box center [184, 342] width 148 height 26
type textarea "Customer requested a cancel"
click at [241, 366] on button "Add Note" at bounding box center [232, 364] width 51 height 12
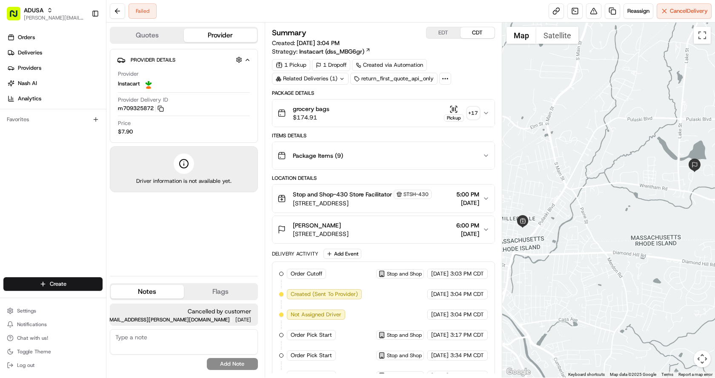
click at [469, 7] on div "Failed Reassign Cancel Delivery" at bounding box center [410, 11] width 608 height 23
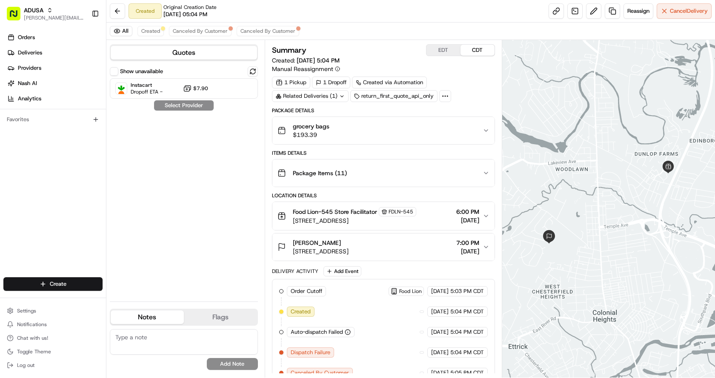
click at [145, 341] on textarea at bounding box center [184, 342] width 148 height 26
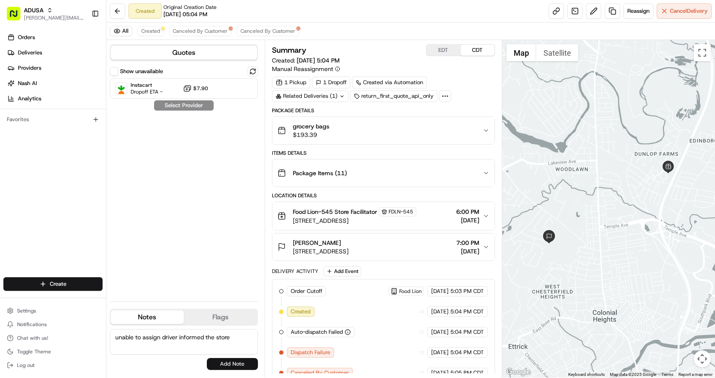
type textarea "unable to assign driver informed the store"
click at [246, 366] on button "Add Note" at bounding box center [232, 364] width 51 height 12
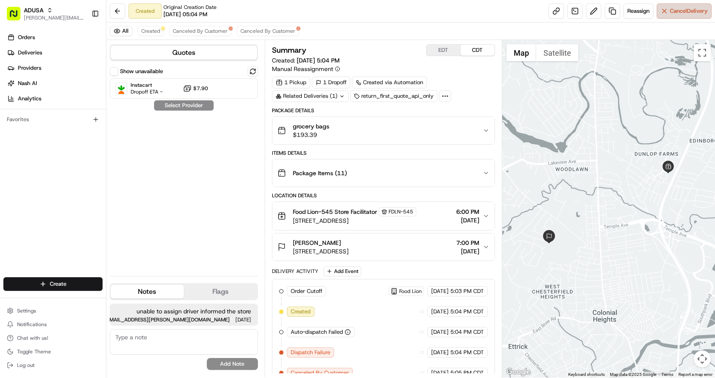
click at [663, 15] on button "Cancel Delivery" at bounding box center [684, 10] width 55 height 15
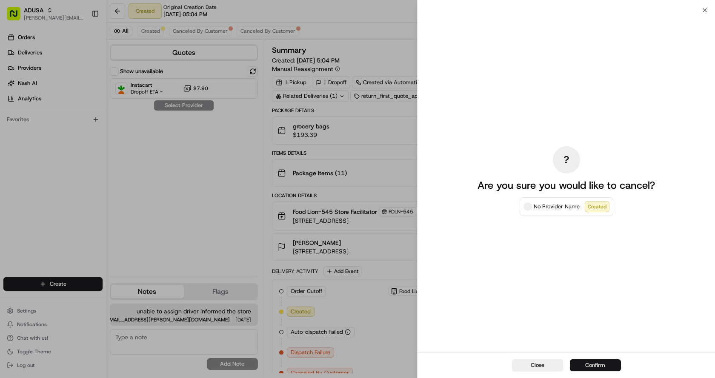
click at [605, 368] on button "Confirm" at bounding box center [595, 366] width 51 height 12
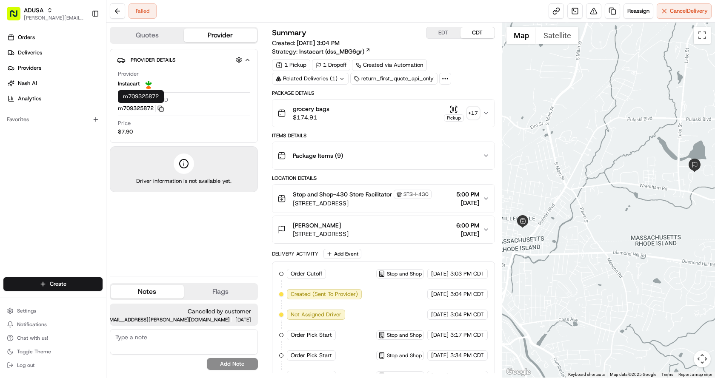
click at [163, 109] on rect "button" at bounding box center [162, 110] width 4 height 4
click at [148, 338] on textarea at bounding box center [184, 342] width 148 height 26
type textarea "Order is rescheduled for tomorrow"
click at [225, 363] on button "Add Note" at bounding box center [232, 364] width 51 height 12
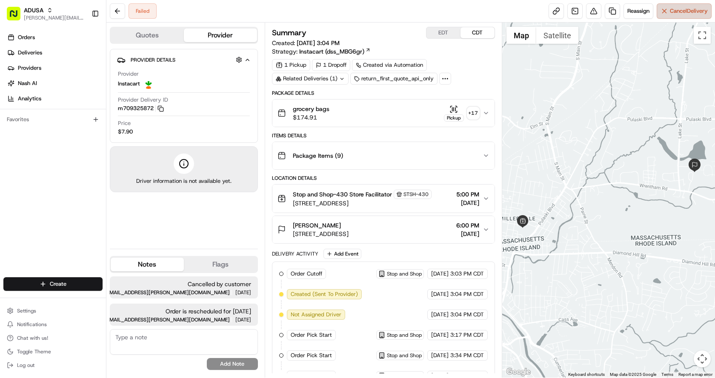
click at [694, 10] on span "Cancel Delivery" at bounding box center [689, 11] width 38 height 8
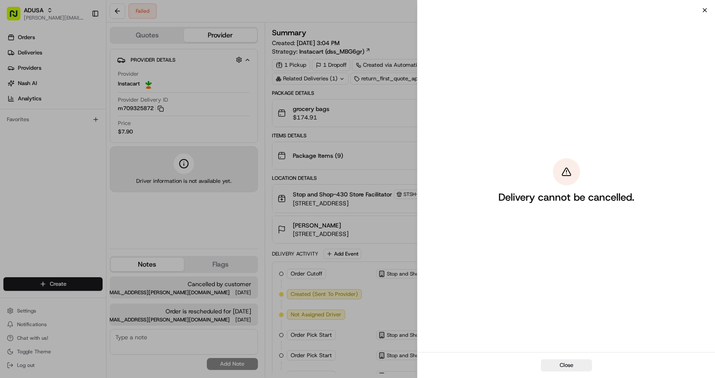
click at [701, 8] on icon "button" at bounding box center [704, 10] width 7 height 7
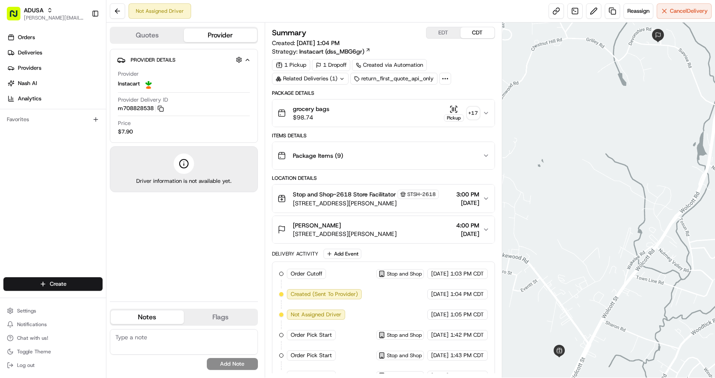
click at [133, 344] on textarea at bounding box center [184, 342] width 148 height 26
type textarea "unable to assign a driver store was informed"
click at [228, 358] on button "Add Note" at bounding box center [232, 364] width 51 height 12
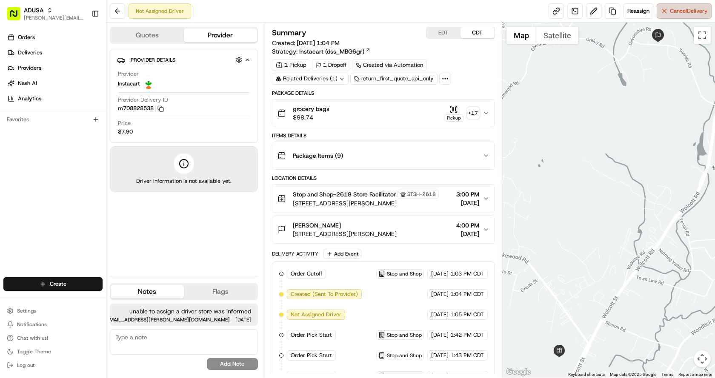
click at [670, 12] on span "Cancel Delivery" at bounding box center [689, 11] width 38 height 8
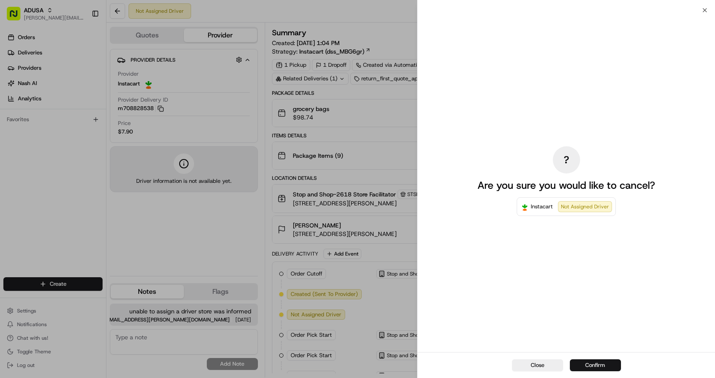
click at [606, 370] on button "Confirm" at bounding box center [595, 366] width 51 height 12
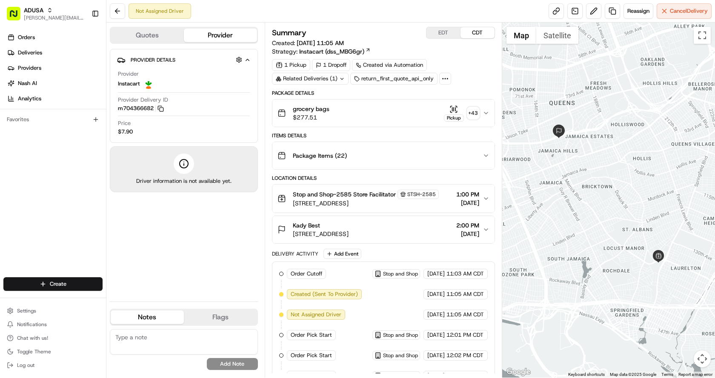
click at [146, 348] on textarea at bounding box center [184, 342] width 148 height 26
type textarea "Unable to assign order to driver informed store of cancel no answer"
click at [247, 368] on button "Add Note" at bounding box center [232, 364] width 51 height 12
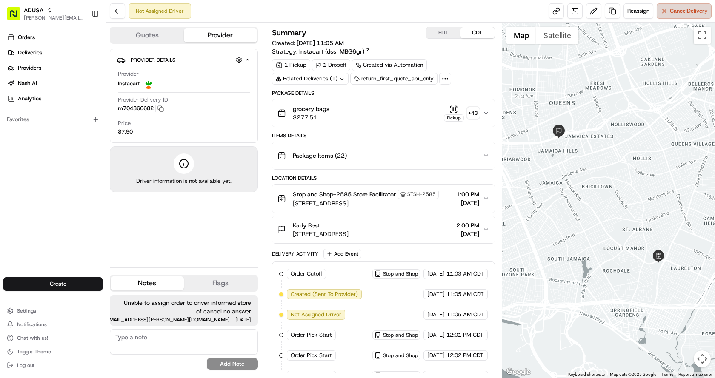
click at [691, 9] on span "Cancel Delivery" at bounding box center [689, 11] width 38 height 8
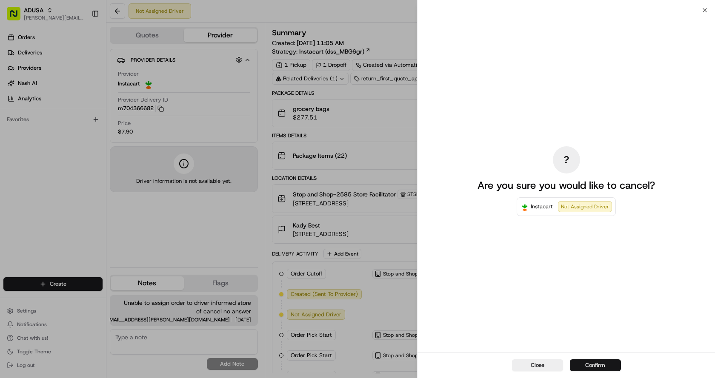
click at [603, 367] on button "Confirm" at bounding box center [595, 366] width 51 height 12
